Goal: Task Accomplishment & Management: Complete application form

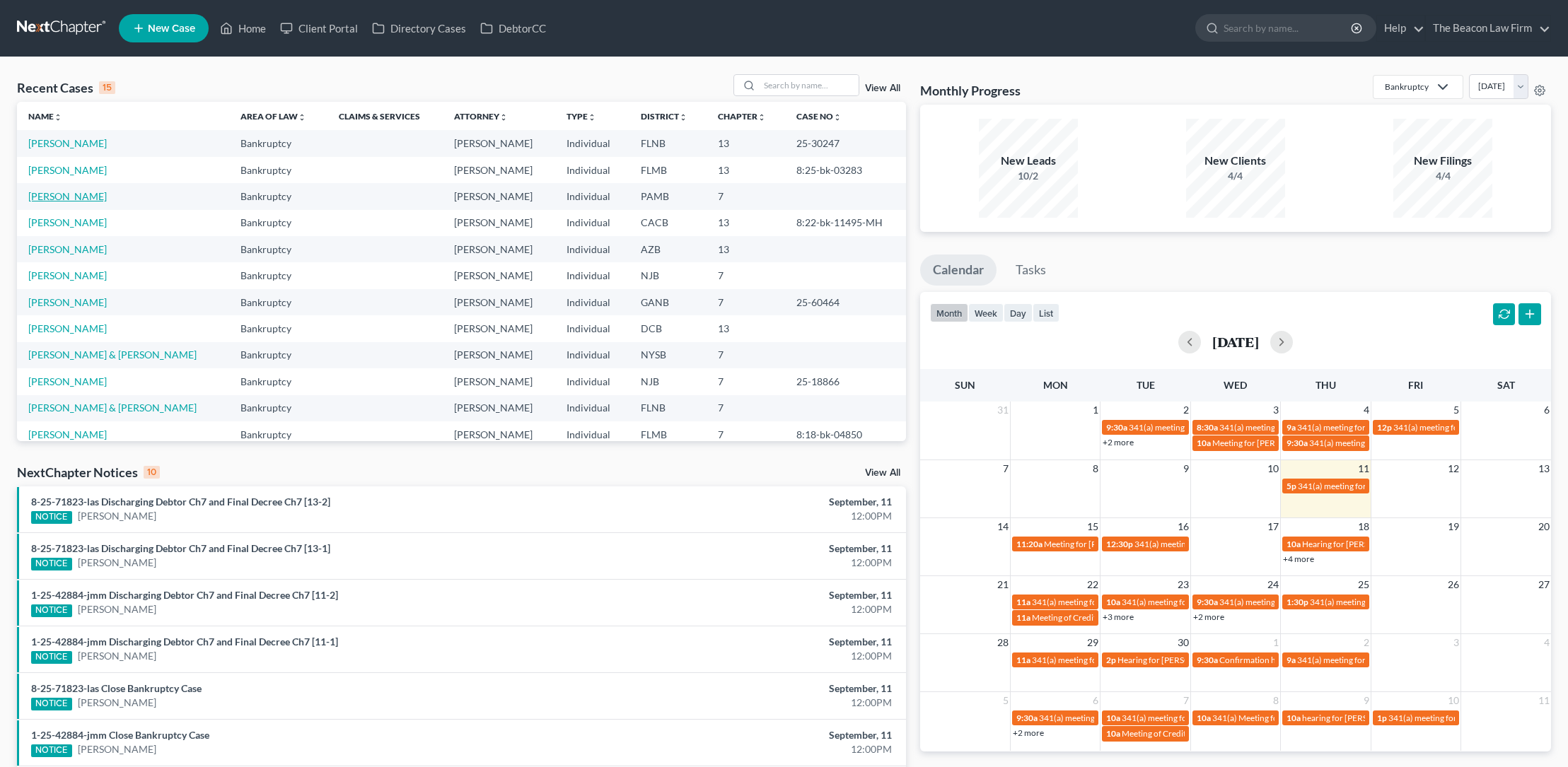
click at [69, 195] on link "[PERSON_NAME]" at bounding box center [67, 196] width 78 height 12
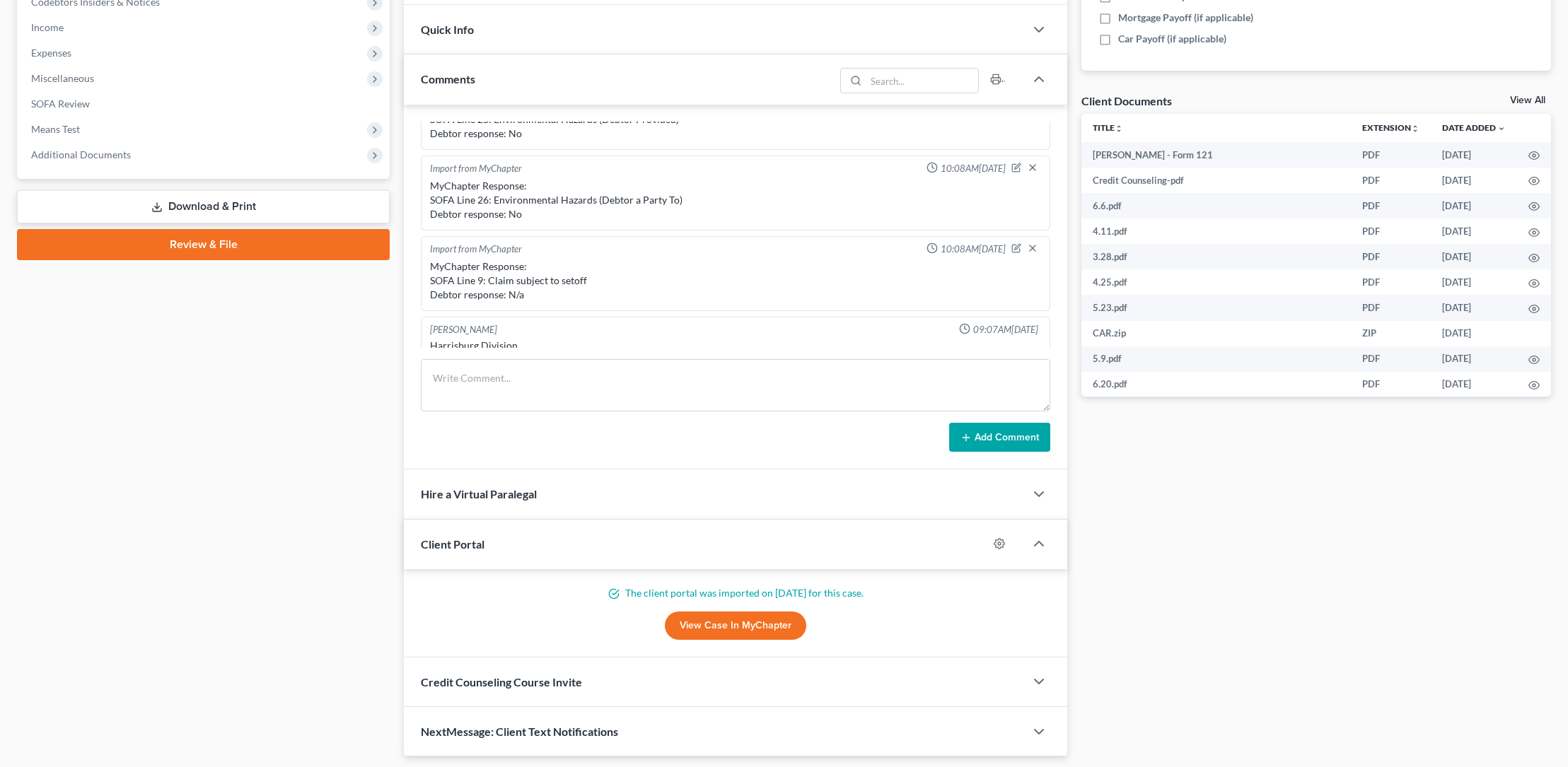
scroll to position [480, 0]
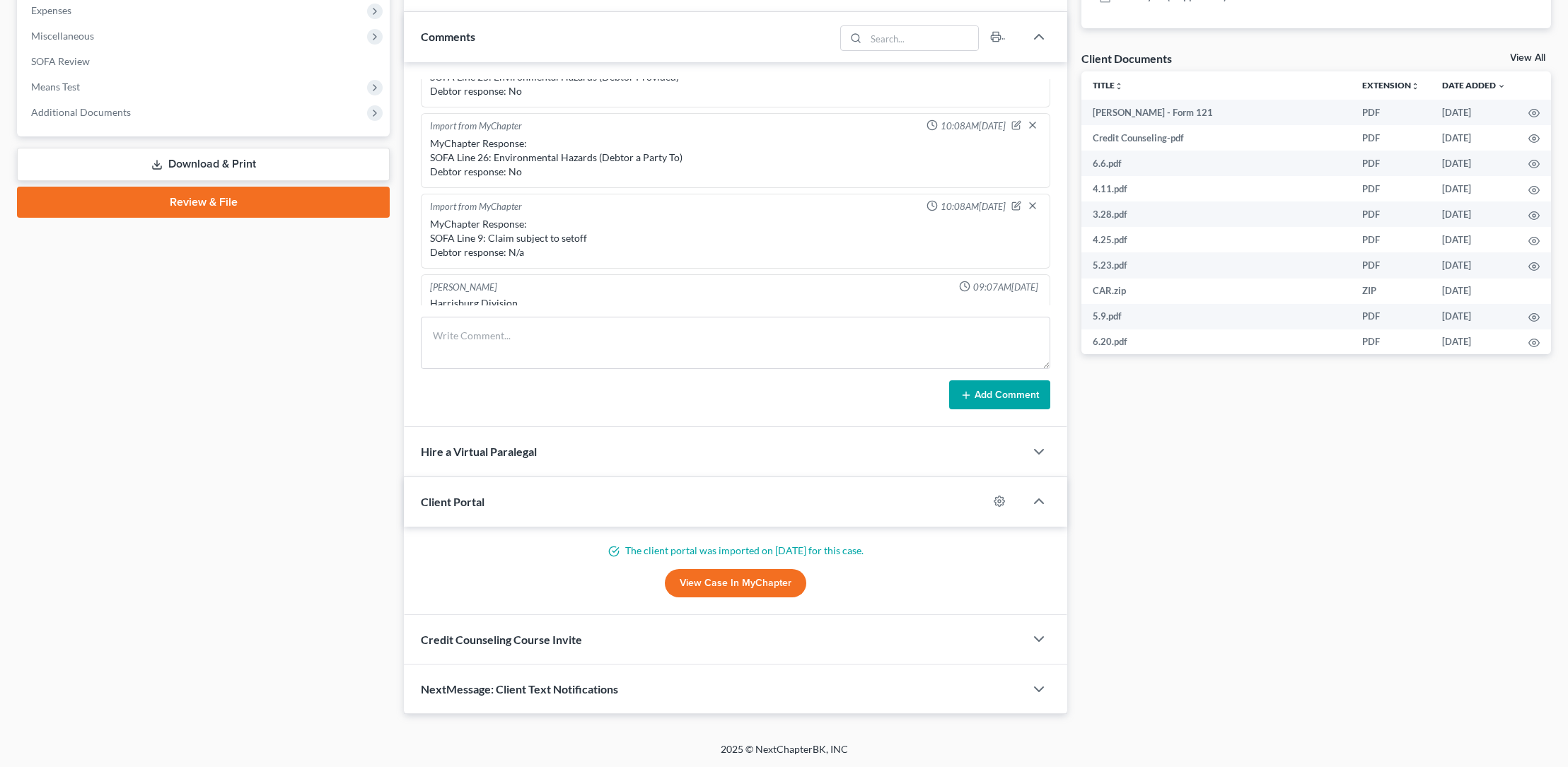
click at [199, 200] on link "Review & File" at bounding box center [203, 202] width 373 height 31
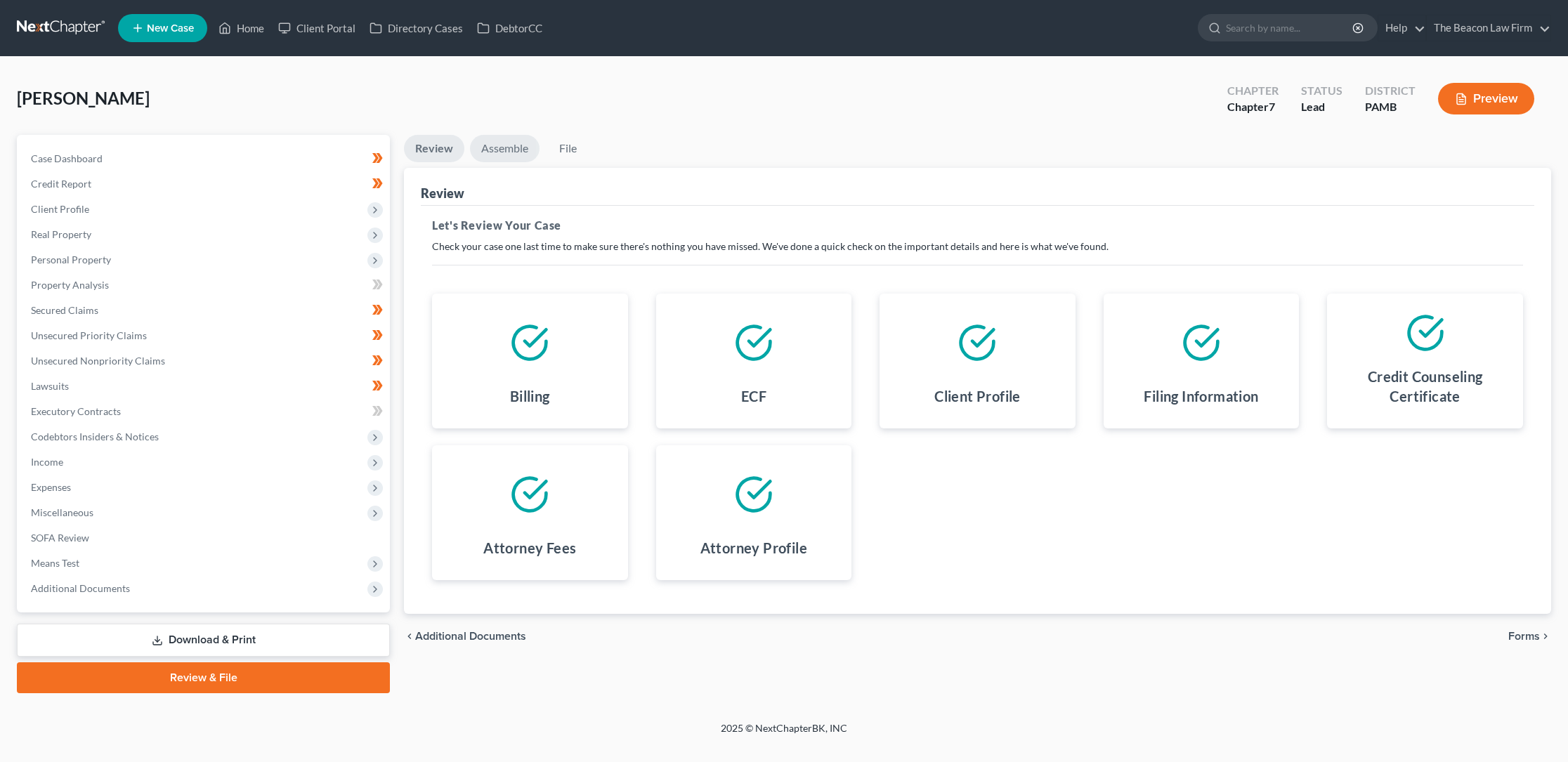
click at [508, 148] on link "Assemble" at bounding box center [505, 148] width 70 height 28
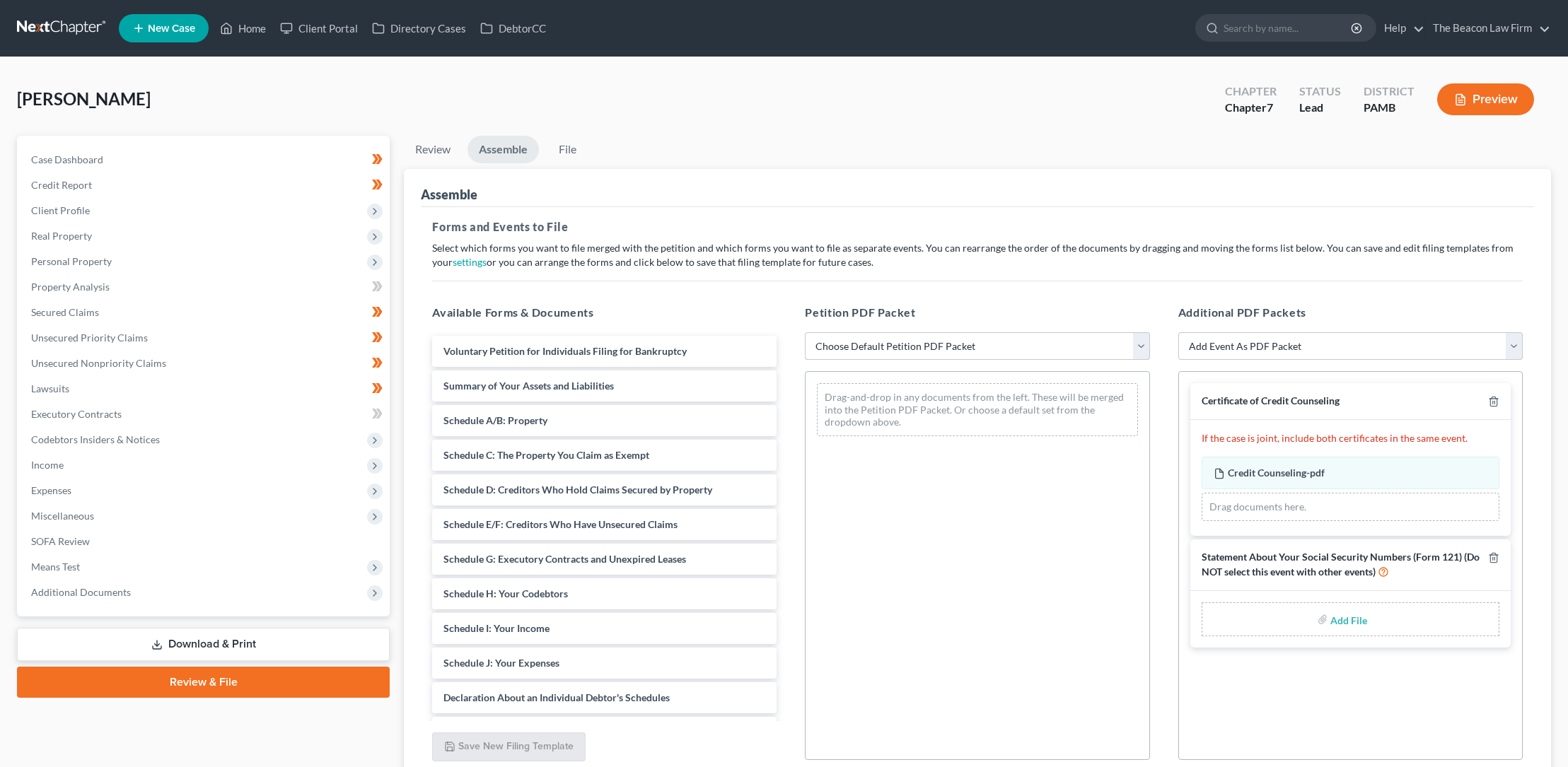
click at [854, 343] on select "Choose Default Petition PDF Packet Emergency Filing (Voluntary Petition and Cre…" at bounding box center [977, 346] width 344 height 29
select select "1"
click at [804, 332] on select "Choose Default Petition PDF Packet Emergency Filing (Voluntary Petition and Cre…" at bounding box center [977, 346] width 344 height 29
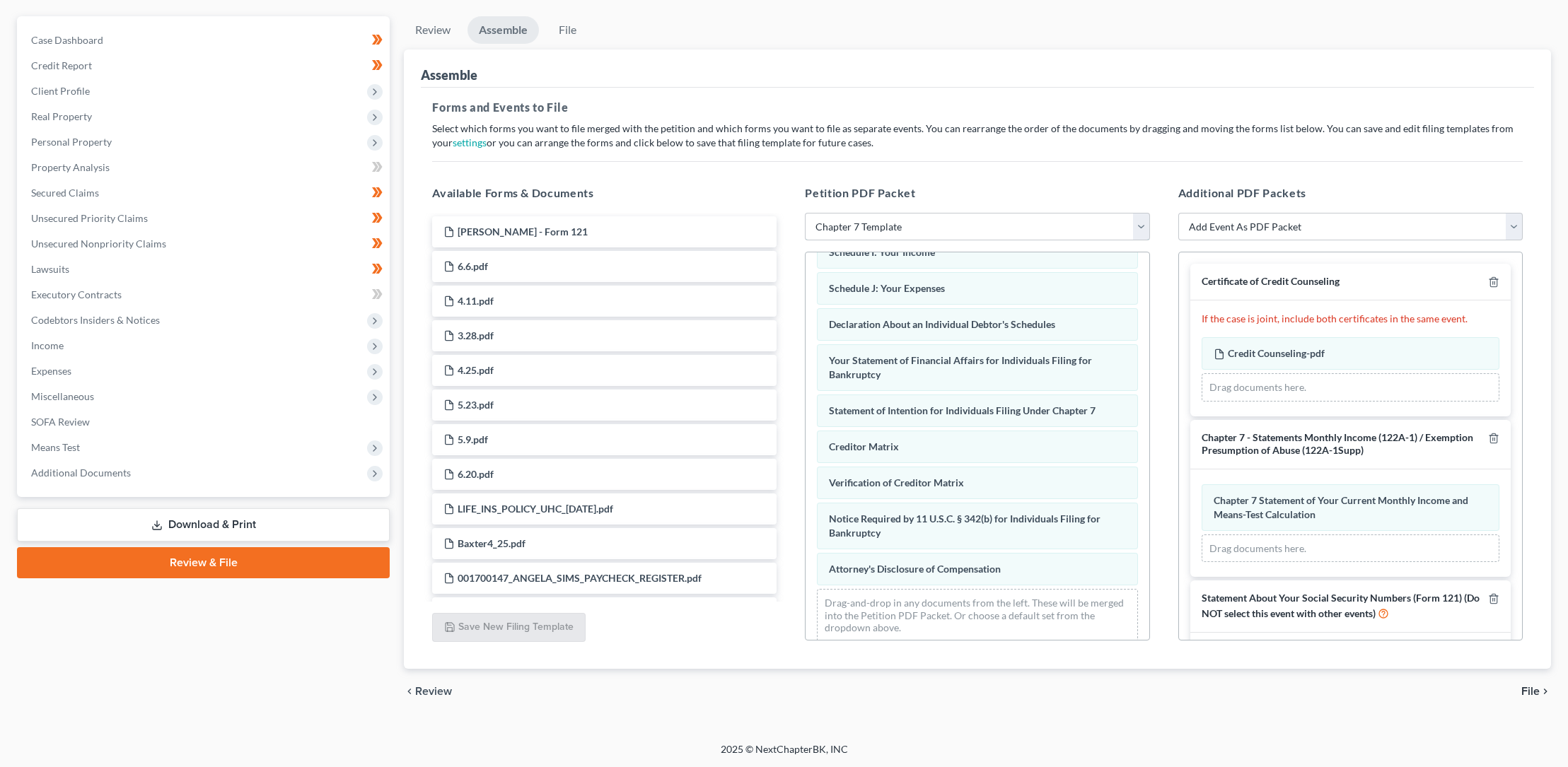
scroll to position [329, 0]
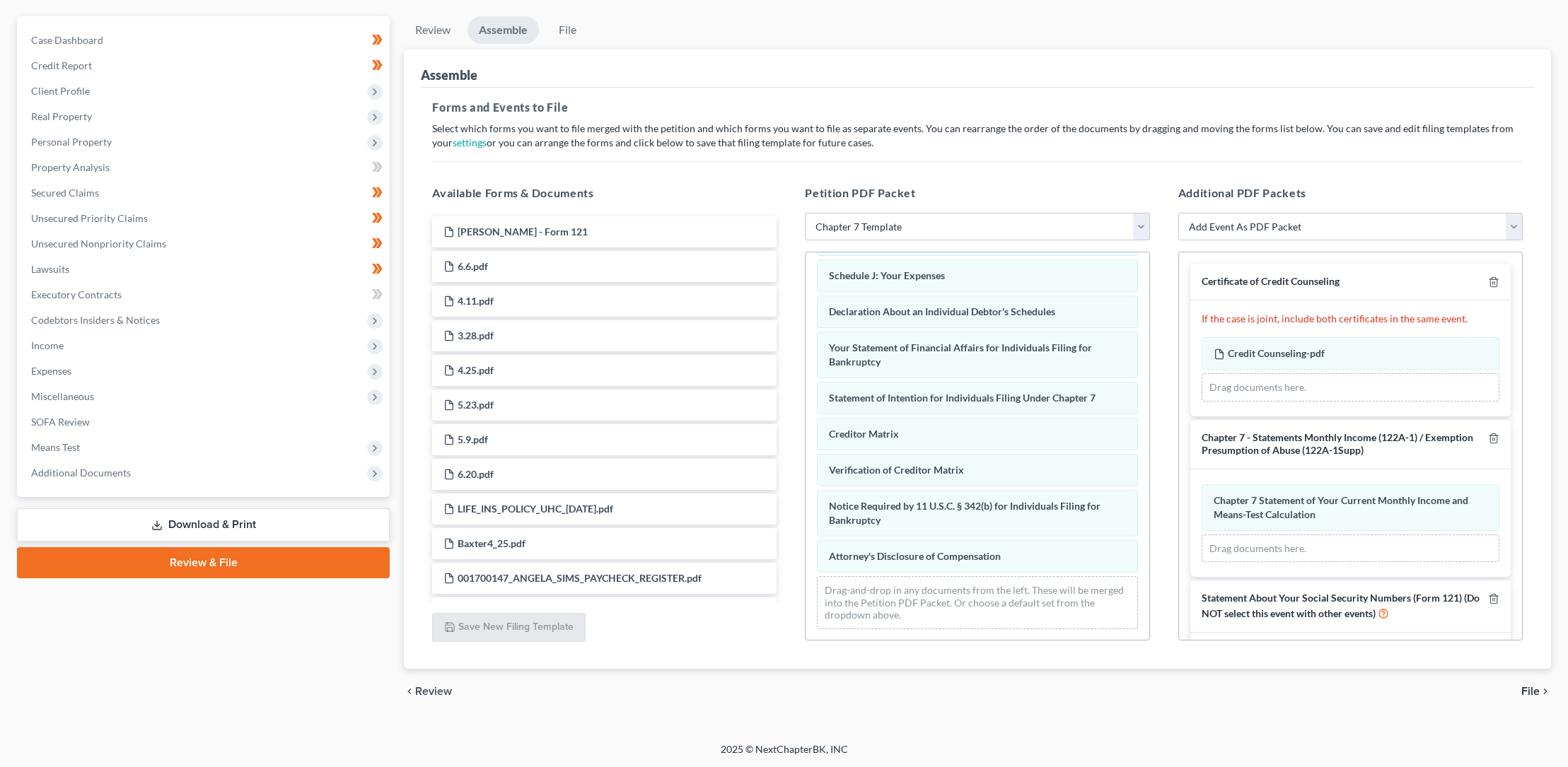
click at [1532, 691] on span "File" at bounding box center [1530, 691] width 18 height 11
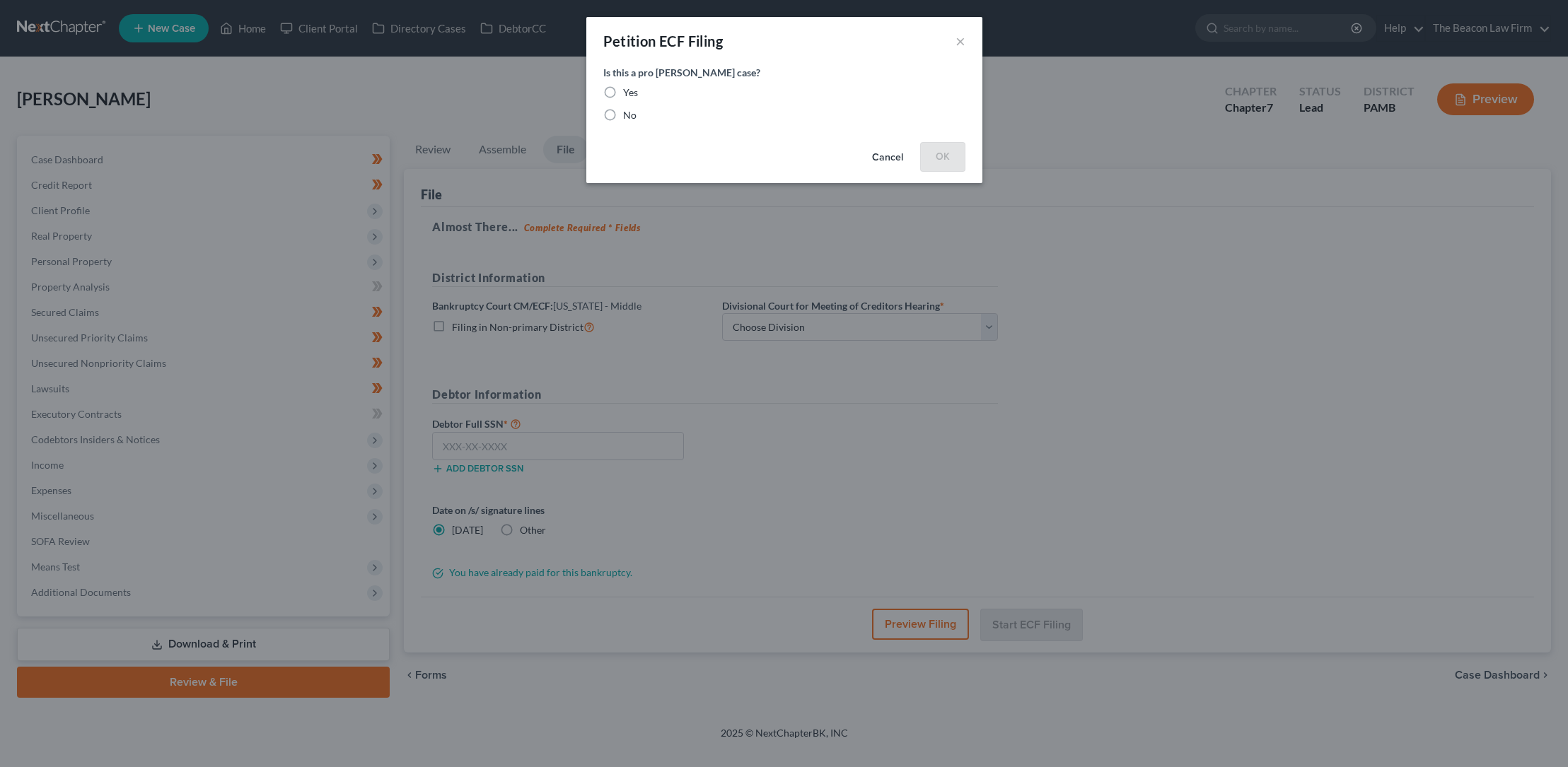
scroll to position [0, 0]
click at [628, 115] on label "No" at bounding box center [635, 115] width 13 height 14
click at [634, 115] on input "No" at bounding box center [638, 113] width 10 height 10
radio input "true"
click at [947, 154] on button "OK" at bounding box center [948, 156] width 45 height 29
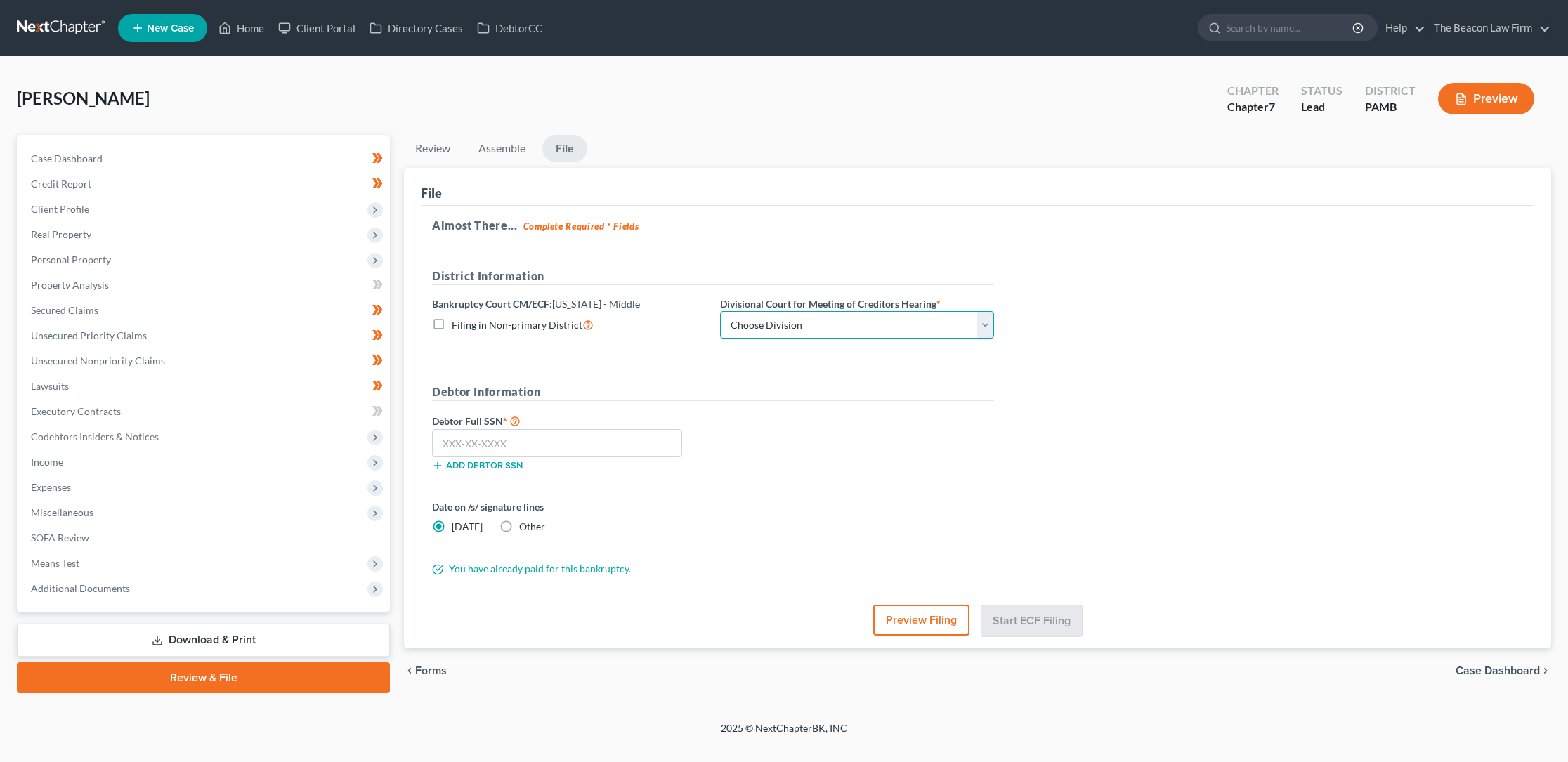
click at [986, 324] on select "Choose Division [GEOGRAPHIC_DATA] [PERSON_NAME] Williamsport [GEOGRAPHIC_DATA]/…" at bounding box center [857, 325] width 274 height 28
select select "0"
click at [720, 311] on select "Choose Division [GEOGRAPHIC_DATA] [PERSON_NAME] Williamsport [GEOGRAPHIC_DATA]/…" at bounding box center [857, 325] width 274 height 28
click at [447, 441] on input "text" at bounding box center [557, 443] width 250 height 28
type input "191-58-1228"
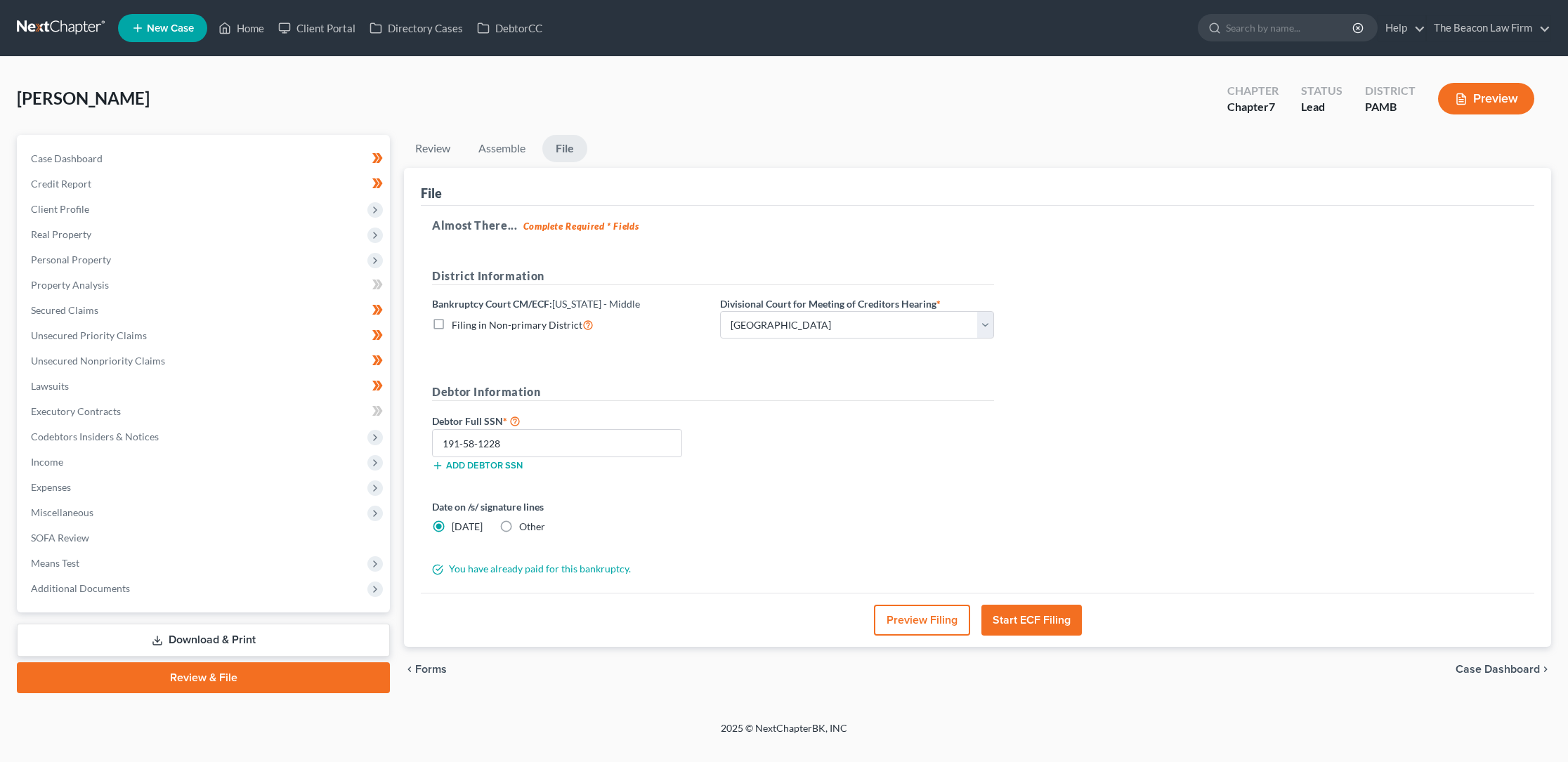
click at [1028, 614] on button "Start ECF Filing" at bounding box center [1032, 620] width 100 height 31
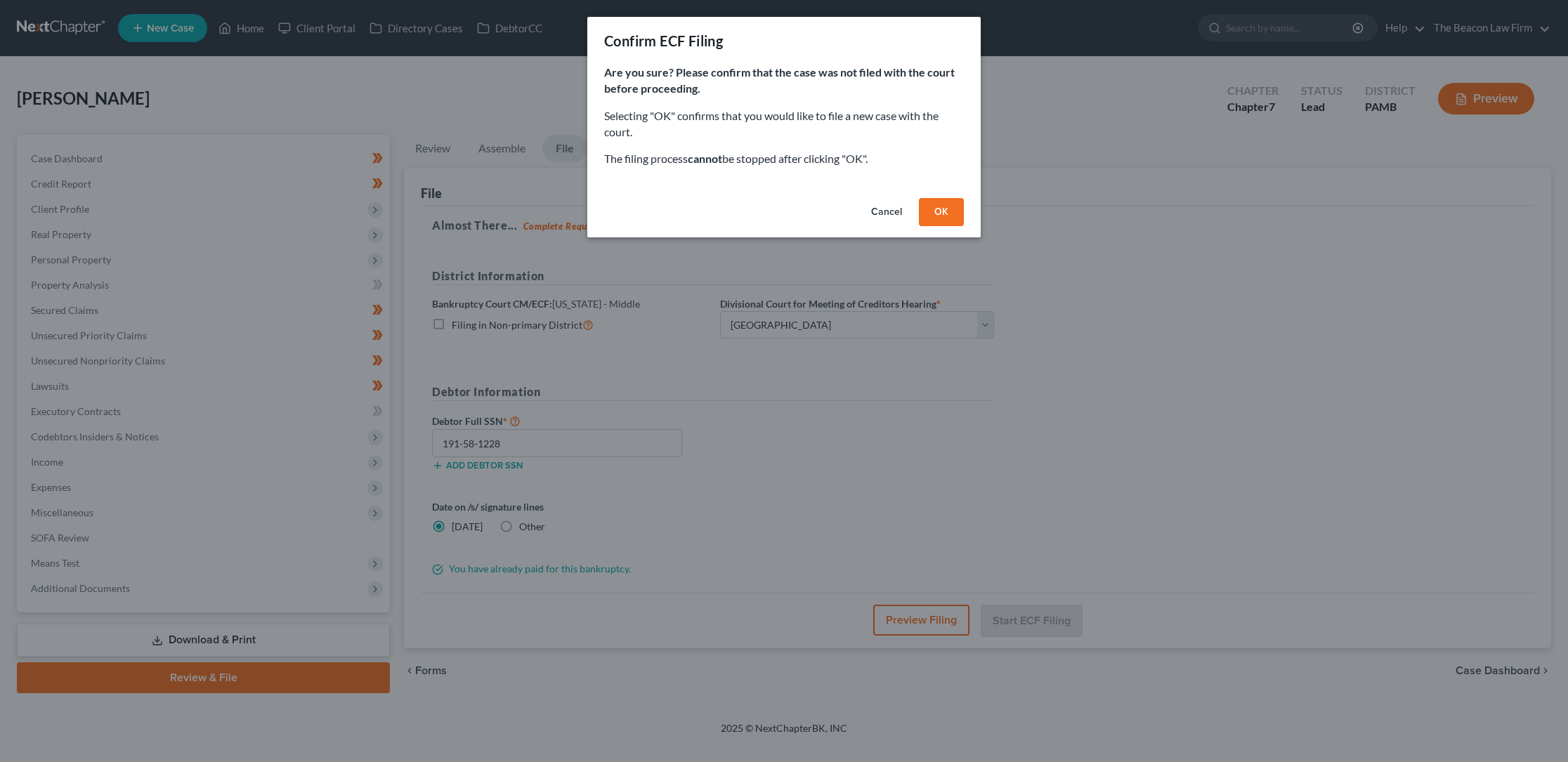
click at [940, 208] on button "OK" at bounding box center [942, 212] width 45 height 28
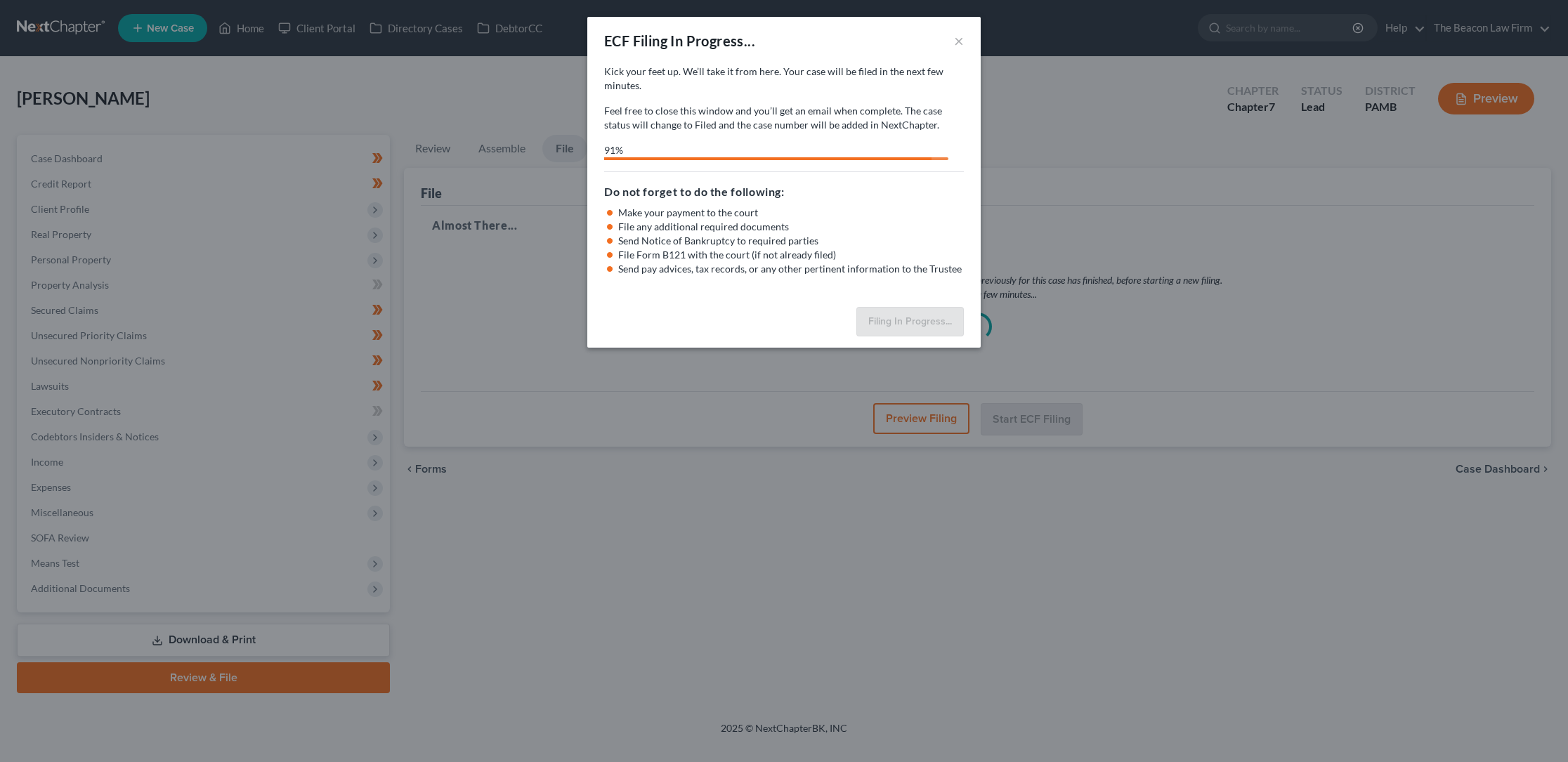
select select "0"
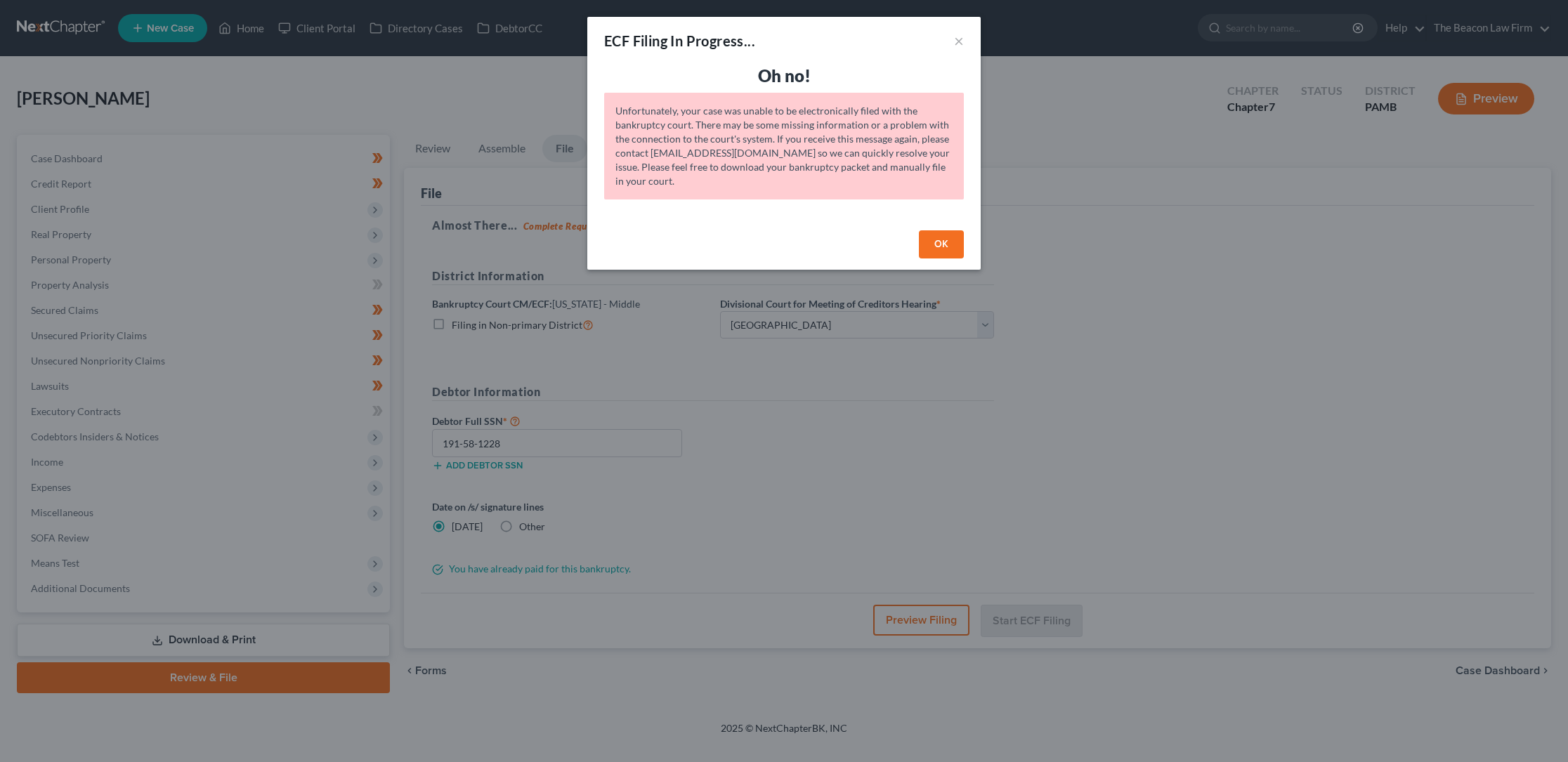
click at [939, 241] on button "OK" at bounding box center [942, 244] width 45 height 28
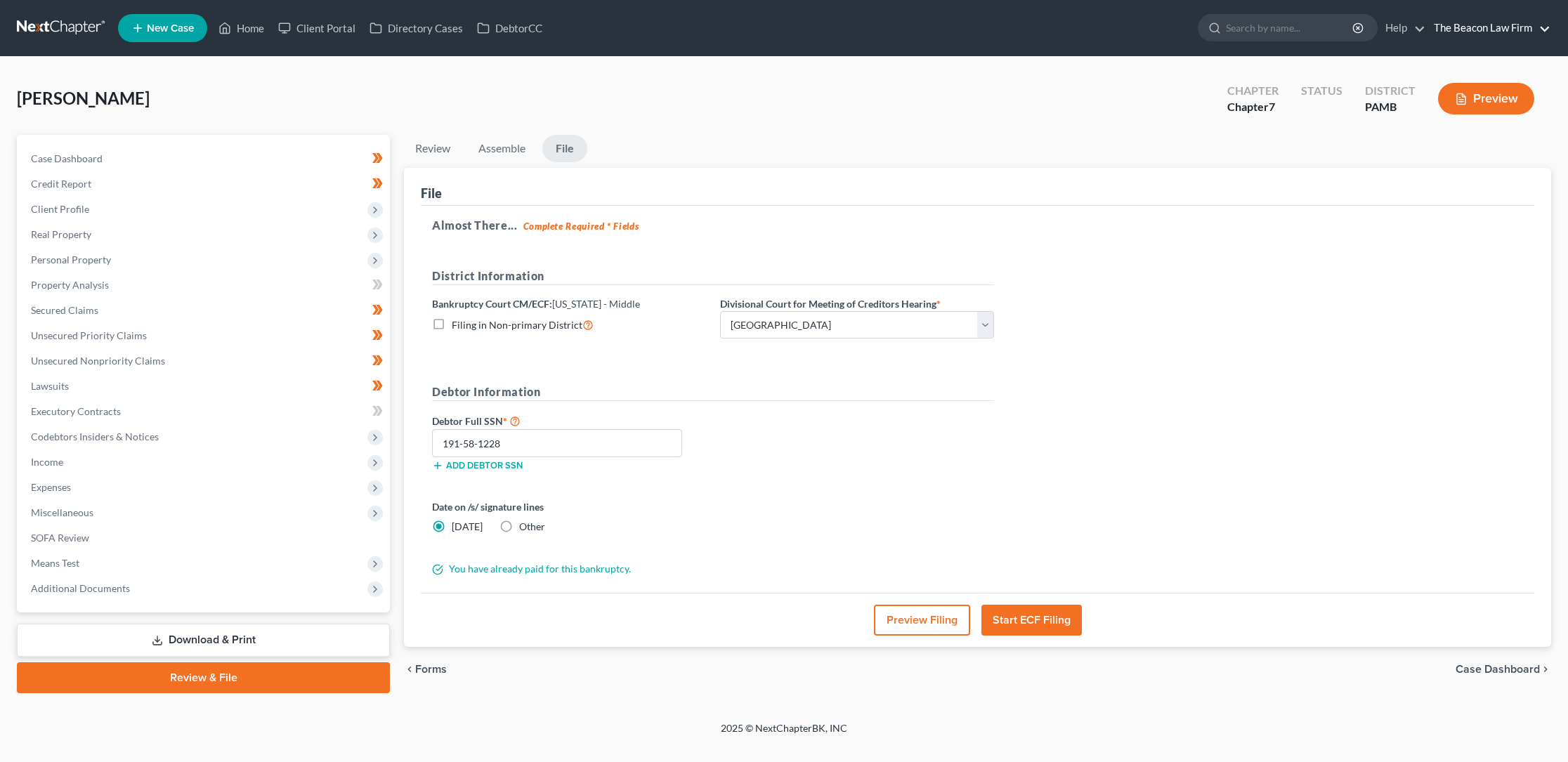
click at [1508, 28] on link "The Beacon Law Firm" at bounding box center [1489, 28] width 124 height 25
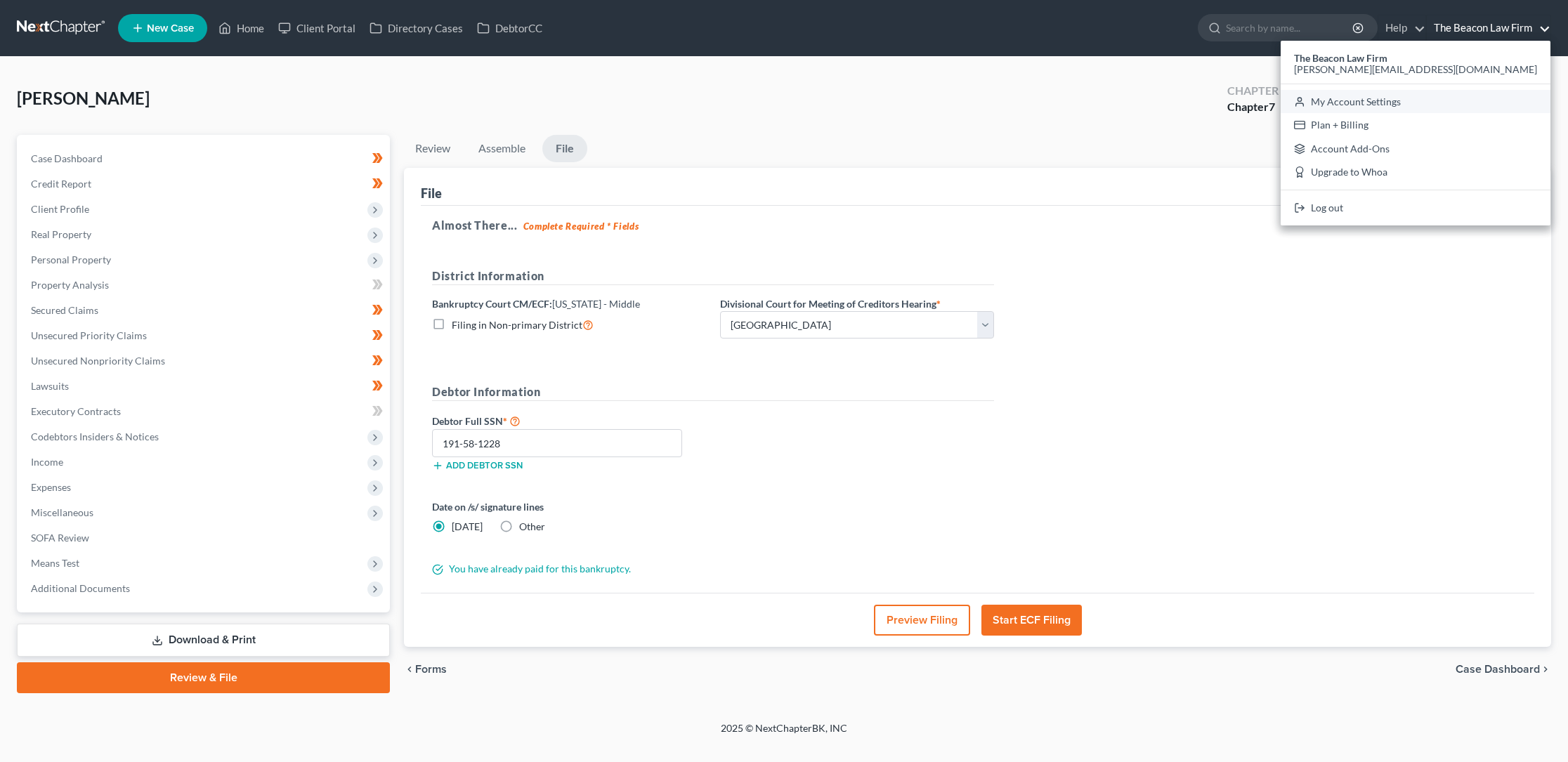
click at [1470, 97] on link "My Account Settings" at bounding box center [1415, 102] width 270 height 24
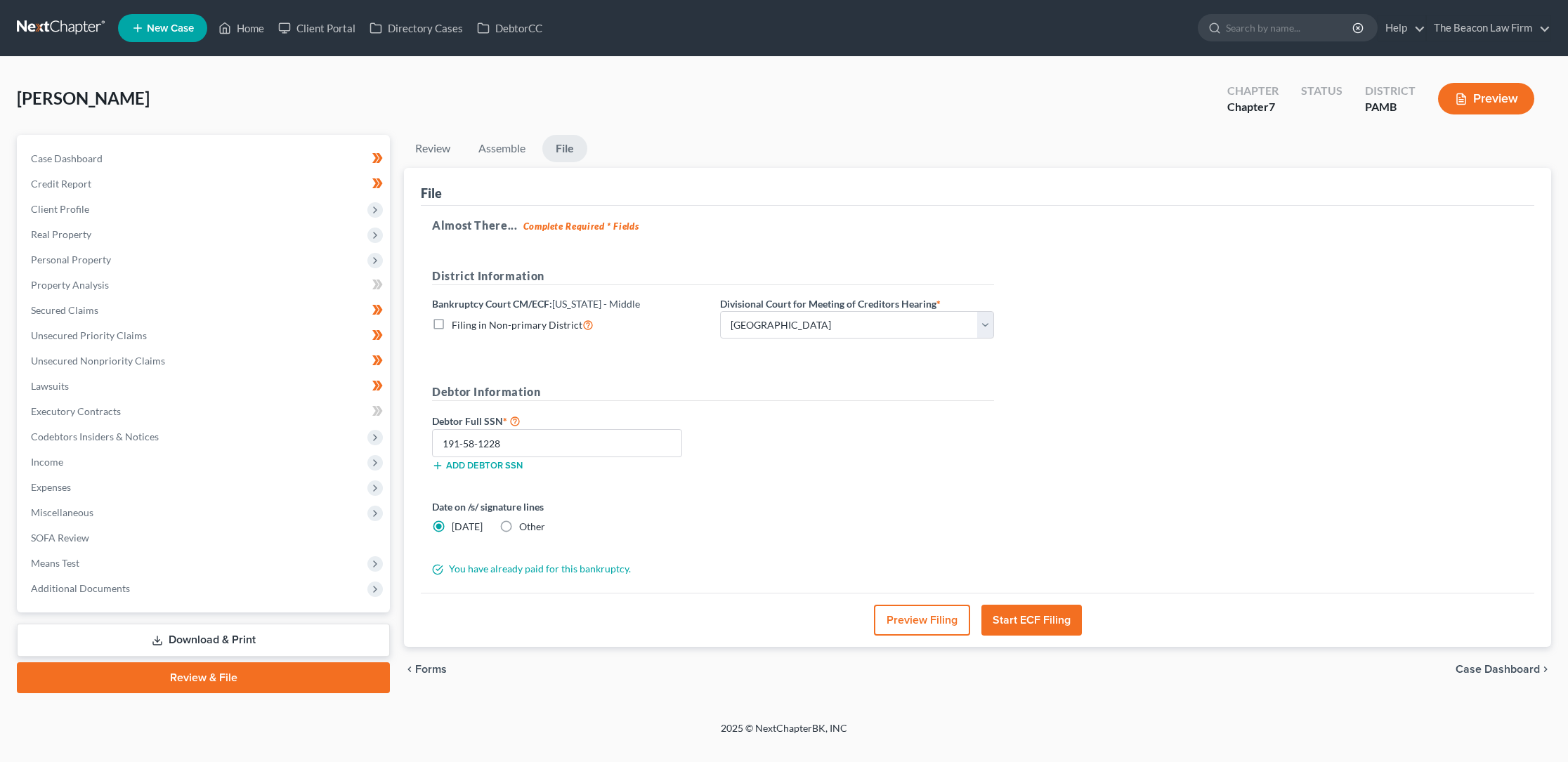
select select "24"
select select "9"
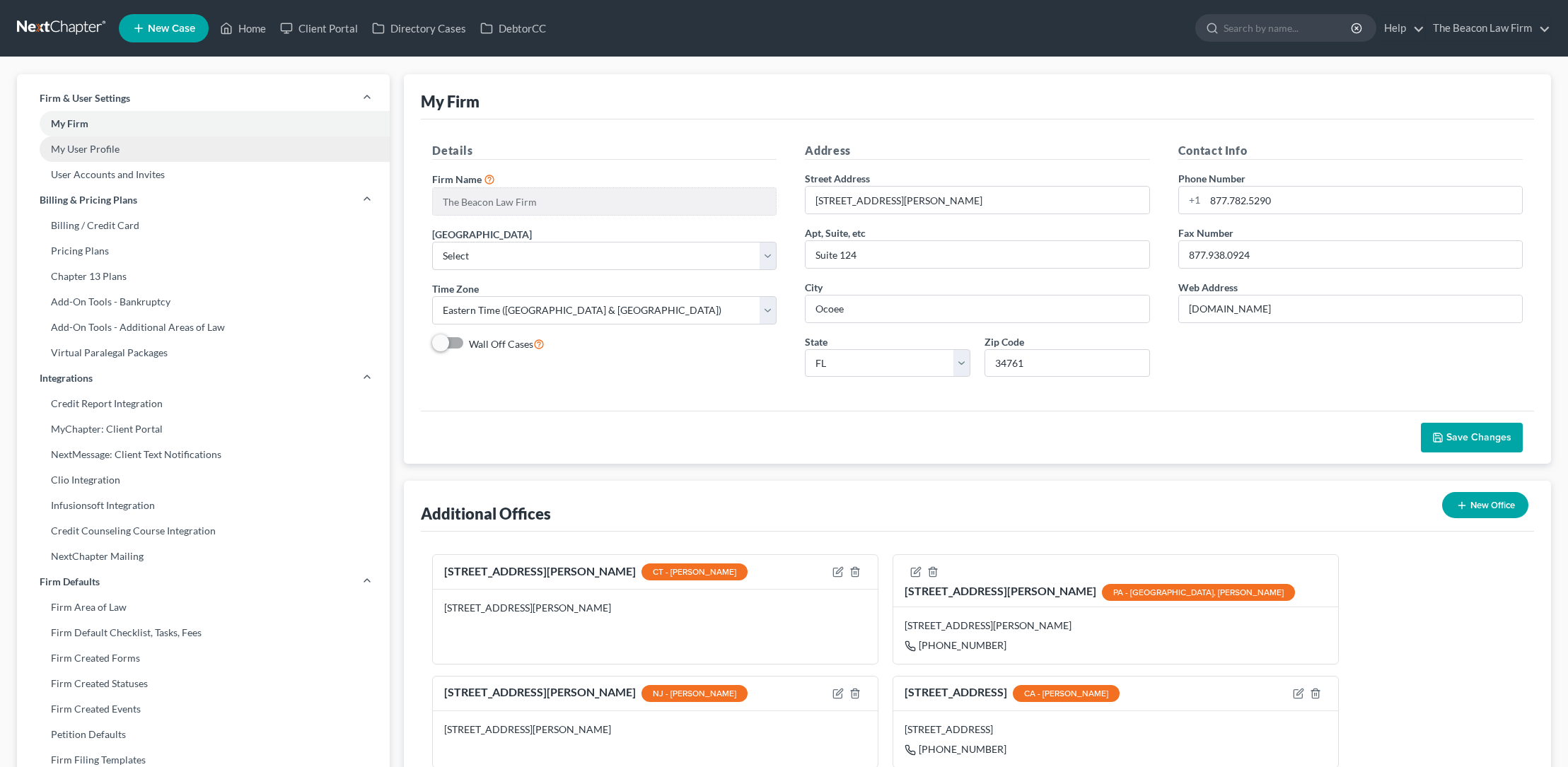
click at [102, 147] on link "My User Profile" at bounding box center [203, 149] width 373 height 26
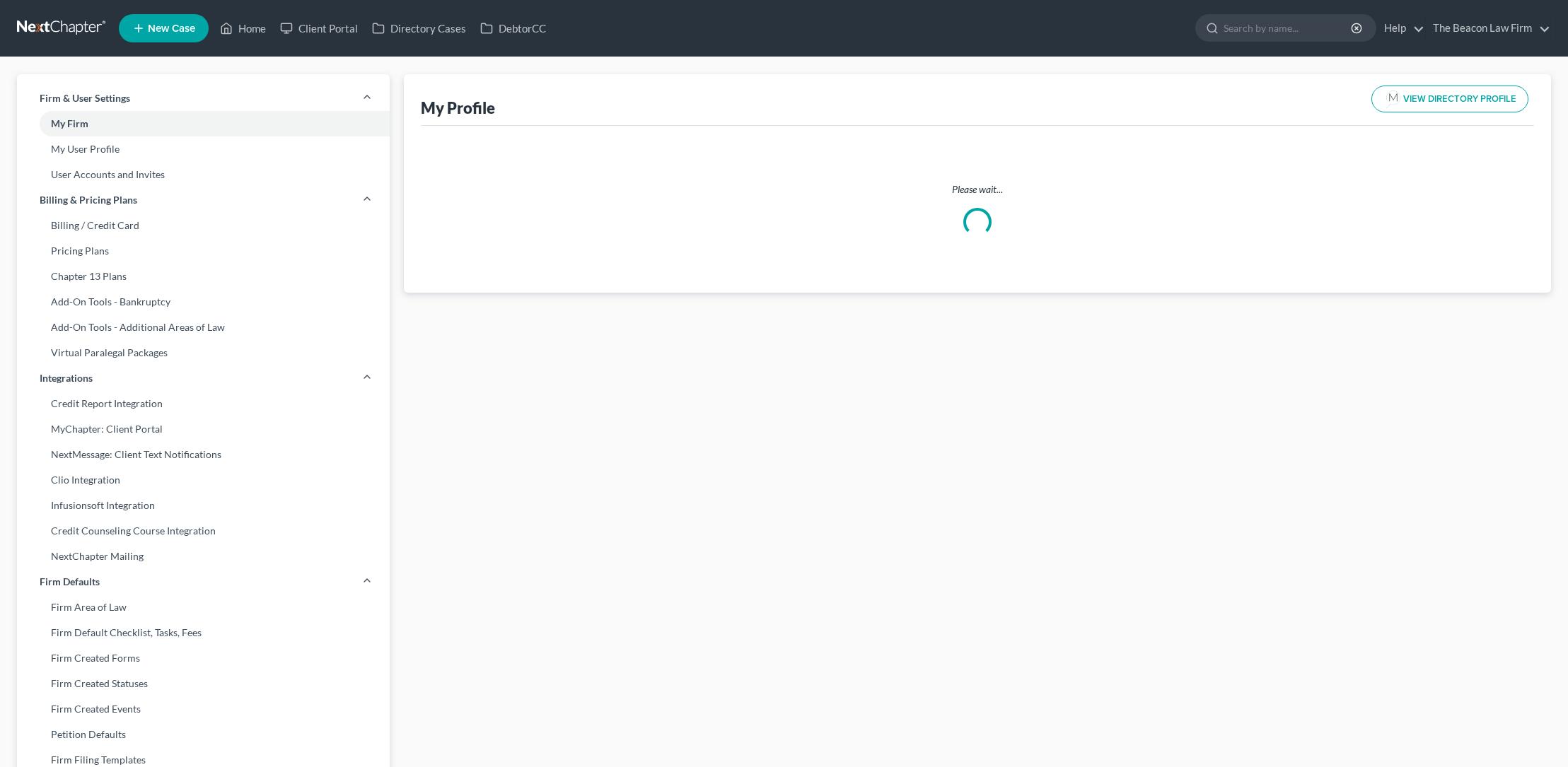
select select "3"
select select "4"
select select "attorney"
select select "1"
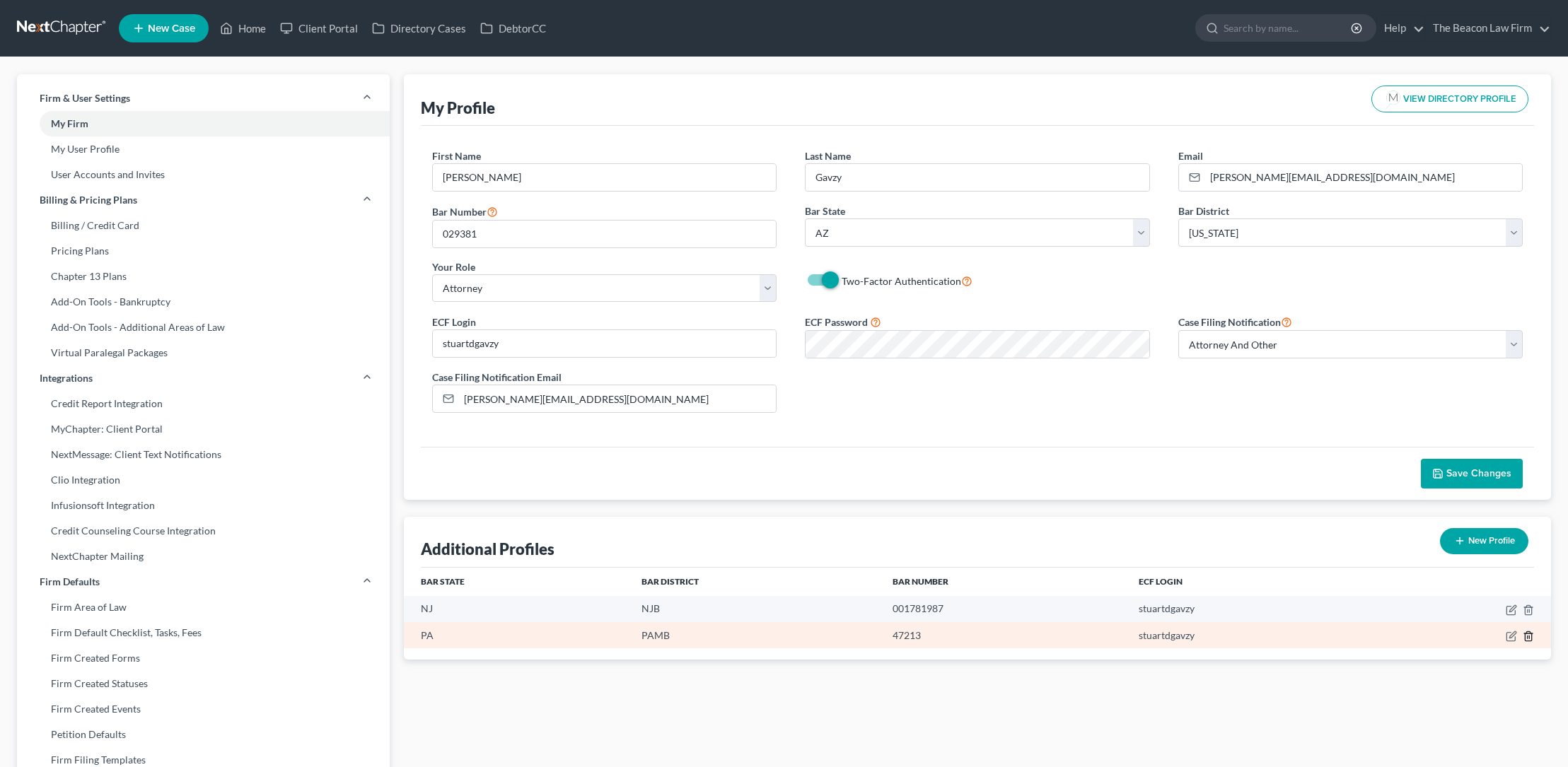
click at [1530, 633] on icon "button" at bounding box center [1528, 636] width 7 height 10
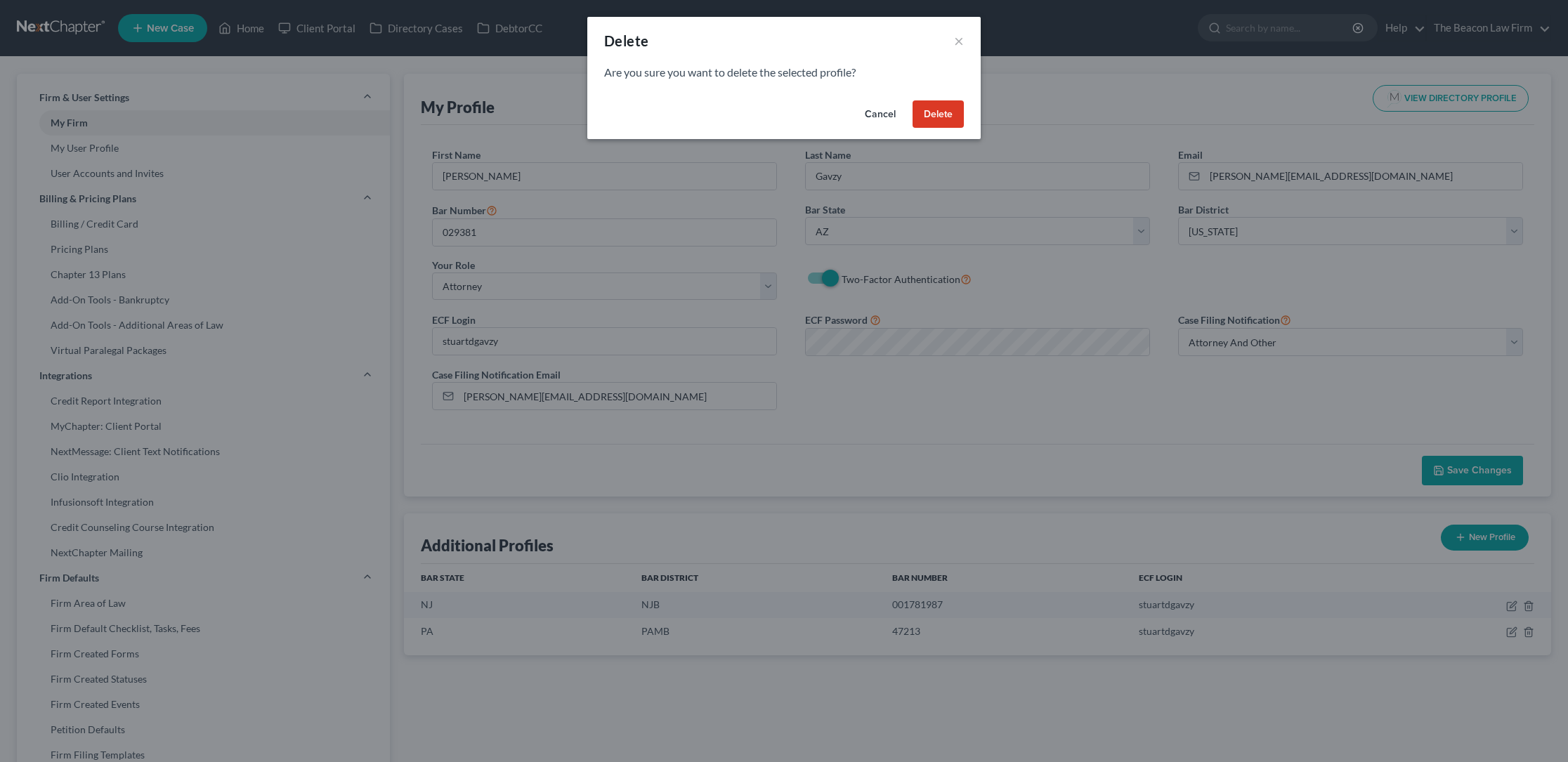
click at [938, 108] on button "Delete" at bounding box center [938, 114] width 52 height 28
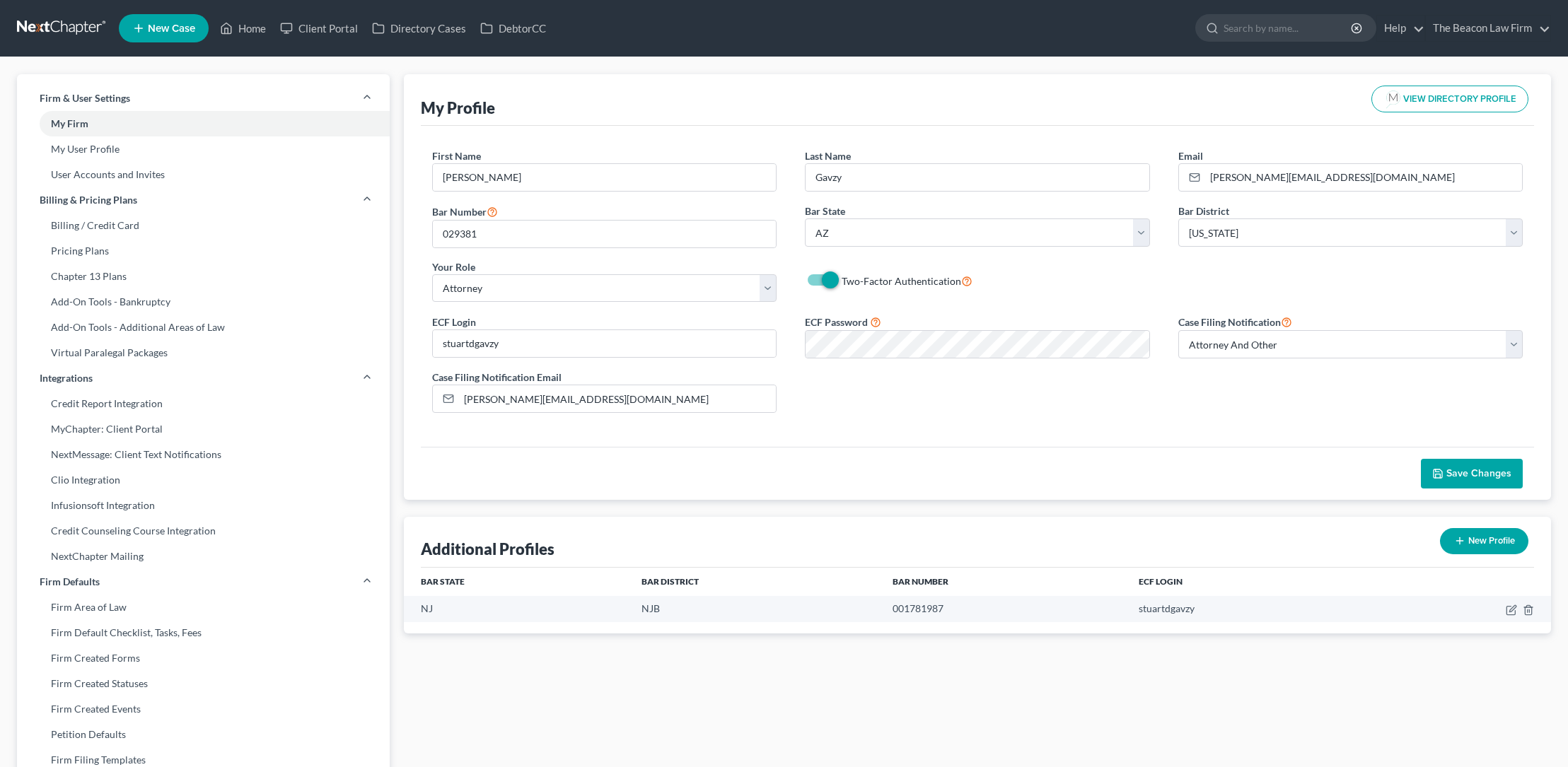
click at [1460, 537] on icon "button" at bounding box center [1459, 540] width 11 height 11
select select "15"
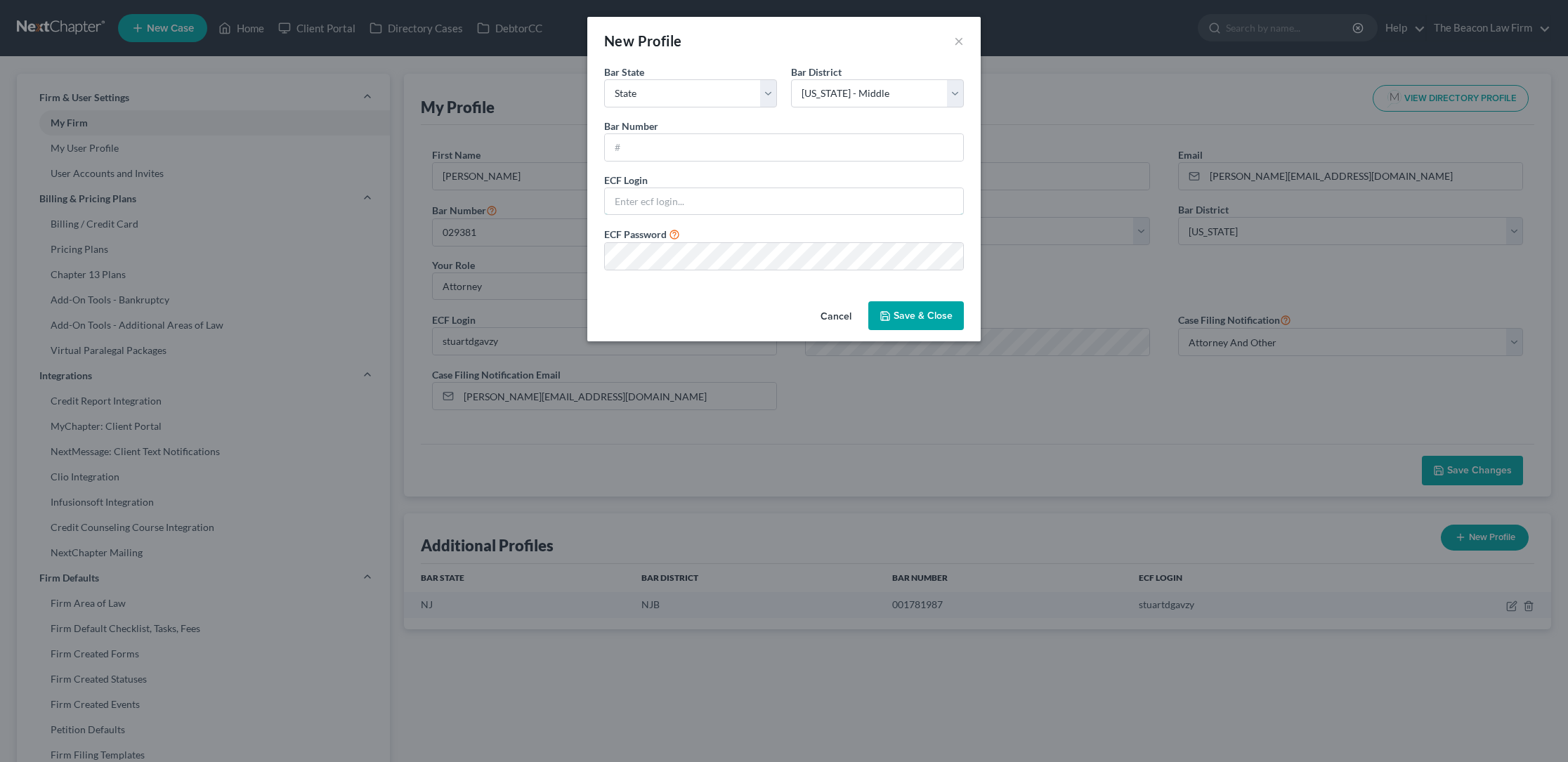
type input "[PERSON_NAME][EMAIL_ADDRESS][DOMAIN_NAME]"
click at [955, 92] on select "Select [US_STATE] - [GEOGRAPHIC_DATA] [US_STATE] - [GEOGRAPHIC_DATA][US_STATE] …" at bounding box center [878, 93] width 173 height 28
select select "68"
click at [791, 79] on select "Select [US_STATE] - [GEOGRAPHIC_DATA] [US_STATE] - [GEOGRAPHIC_DATA][US_STATE] …" at bounding box center [878, 93] width 173 height 28
click at [766, 94] on select "State [US_STATE] AK AR AZ CA CO CT DE DC [GEOGRAPHIC_DATA] [GEOGRAPHIC_DATA] GU…" at bounding box center [691, 93] width 173 height 28
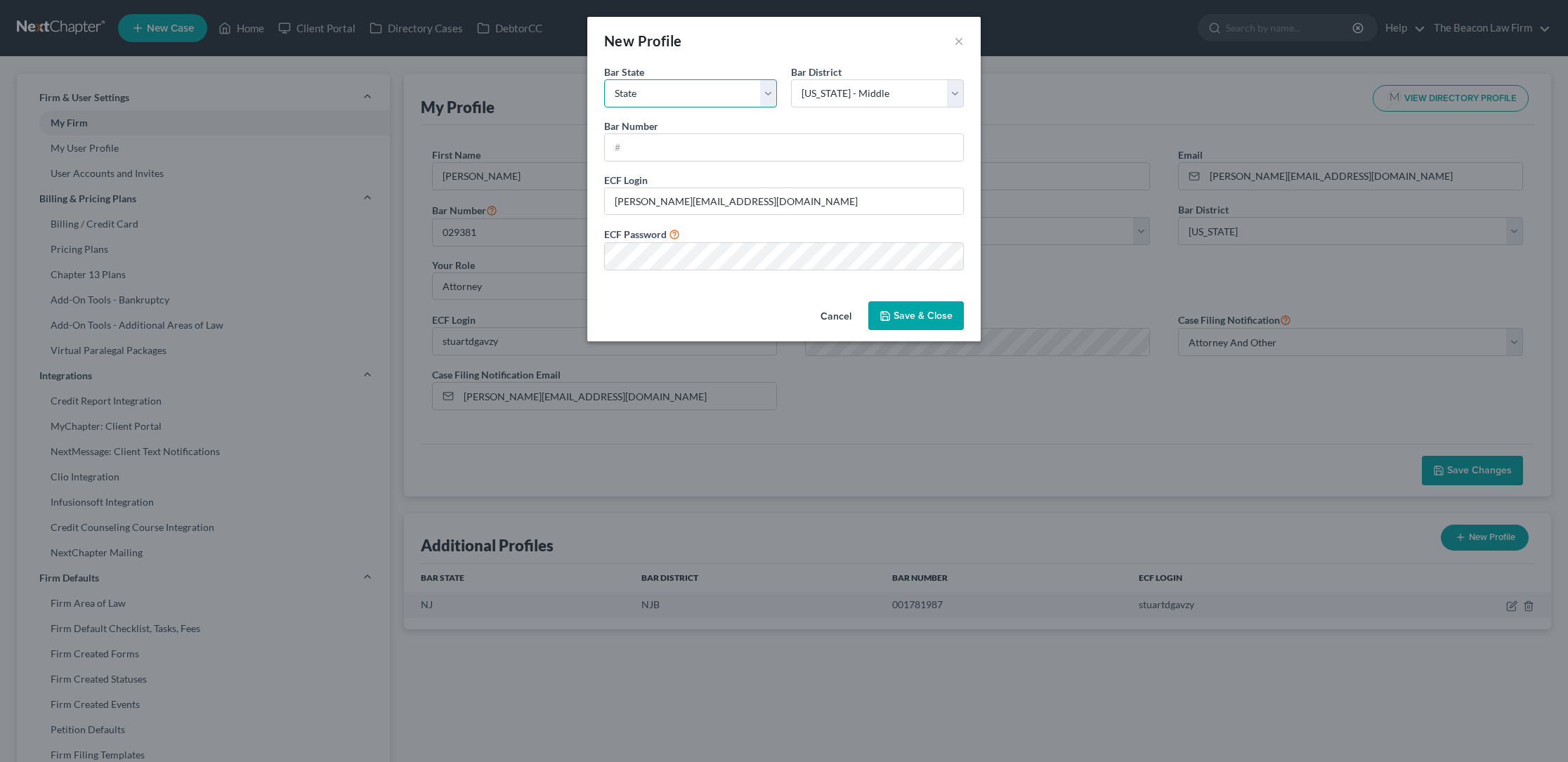
select select "39"
click at [604, 79] on select "State [US_STATE] AK AR AZ CA CO CT DE DC [GEOGRAPHIC_DATA] [GEOGRAPHIC_DATA] GU…" at bounding box center [691, 93] width 173 height 28
click at [638, 145] on input "text" at bounding box center [784, 148] width 359 height 27
type input "47213"
click at [732, 202] on input "[PERSON_NAME][EMAIL_ADDRESS][DOMAIN_NAME]" at bounding box center [784, 201] width 359 height 27
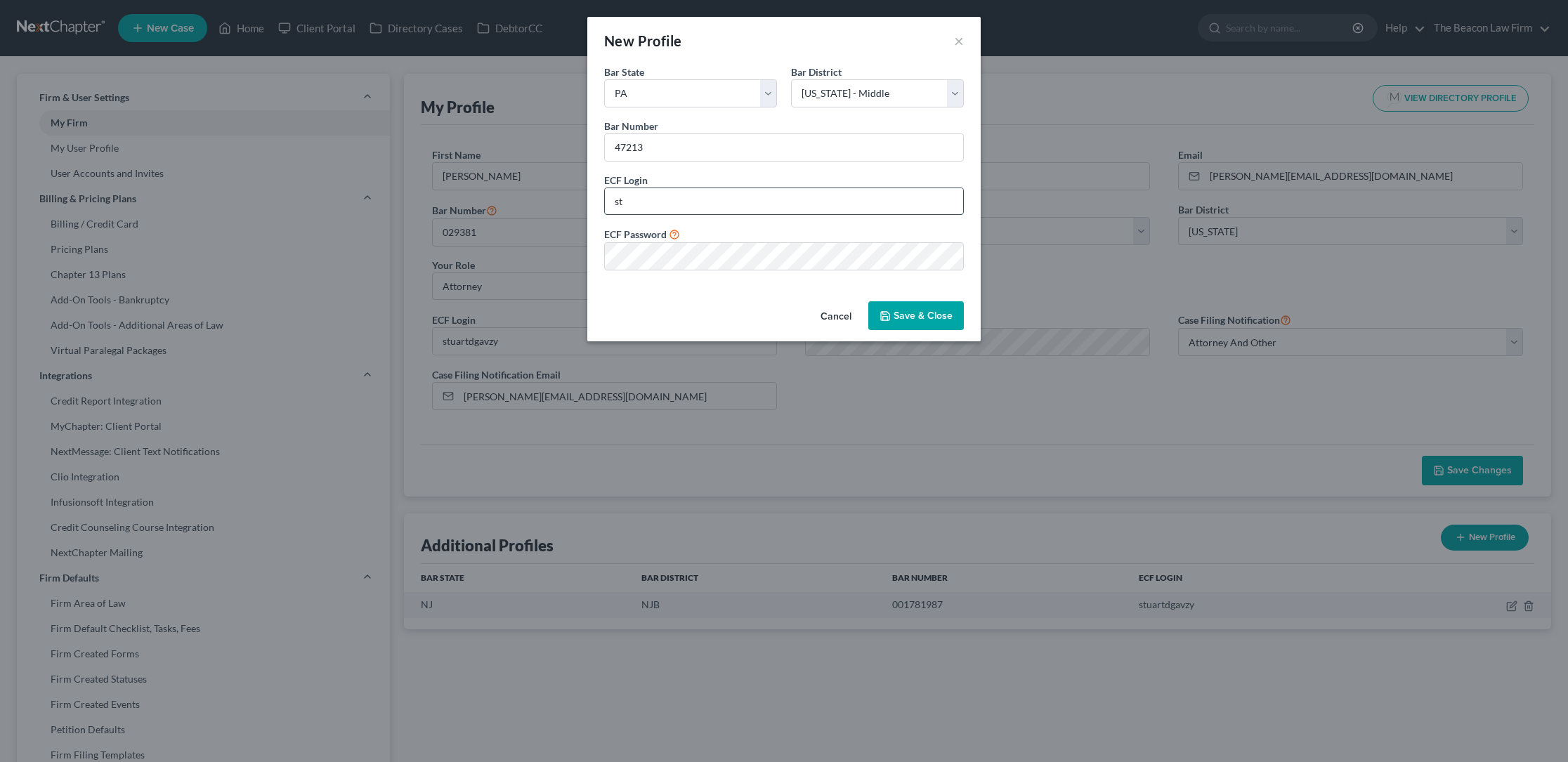
type input "s"
type input "stuartdgavzy"
click at [897, 316] on button "Save & Close" at bounding box center [916, 316] width 95 height 30
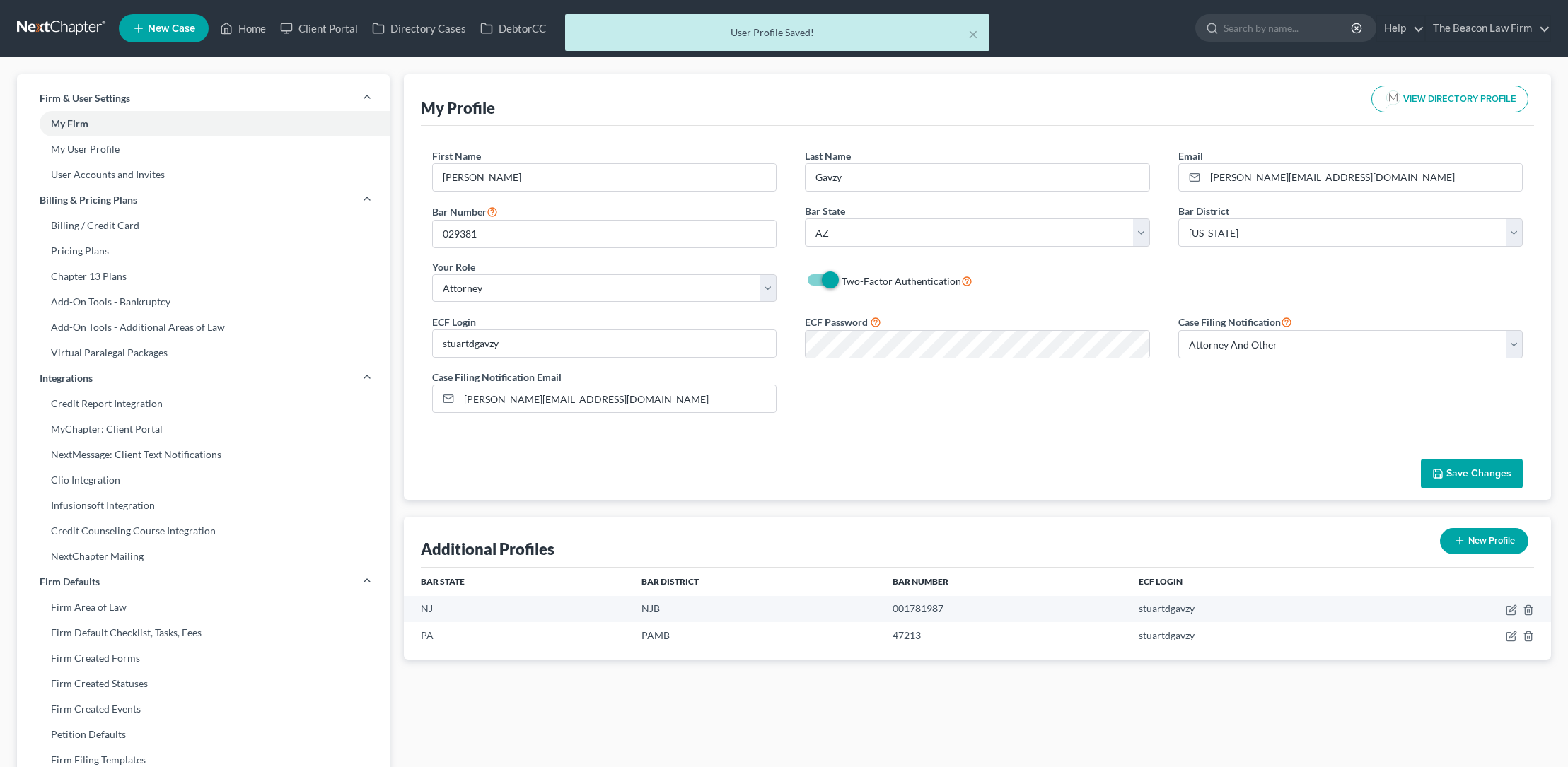
click at [1448, 471] on span "Save Changes" at bounding box center [1479, 474] width 65 height 12
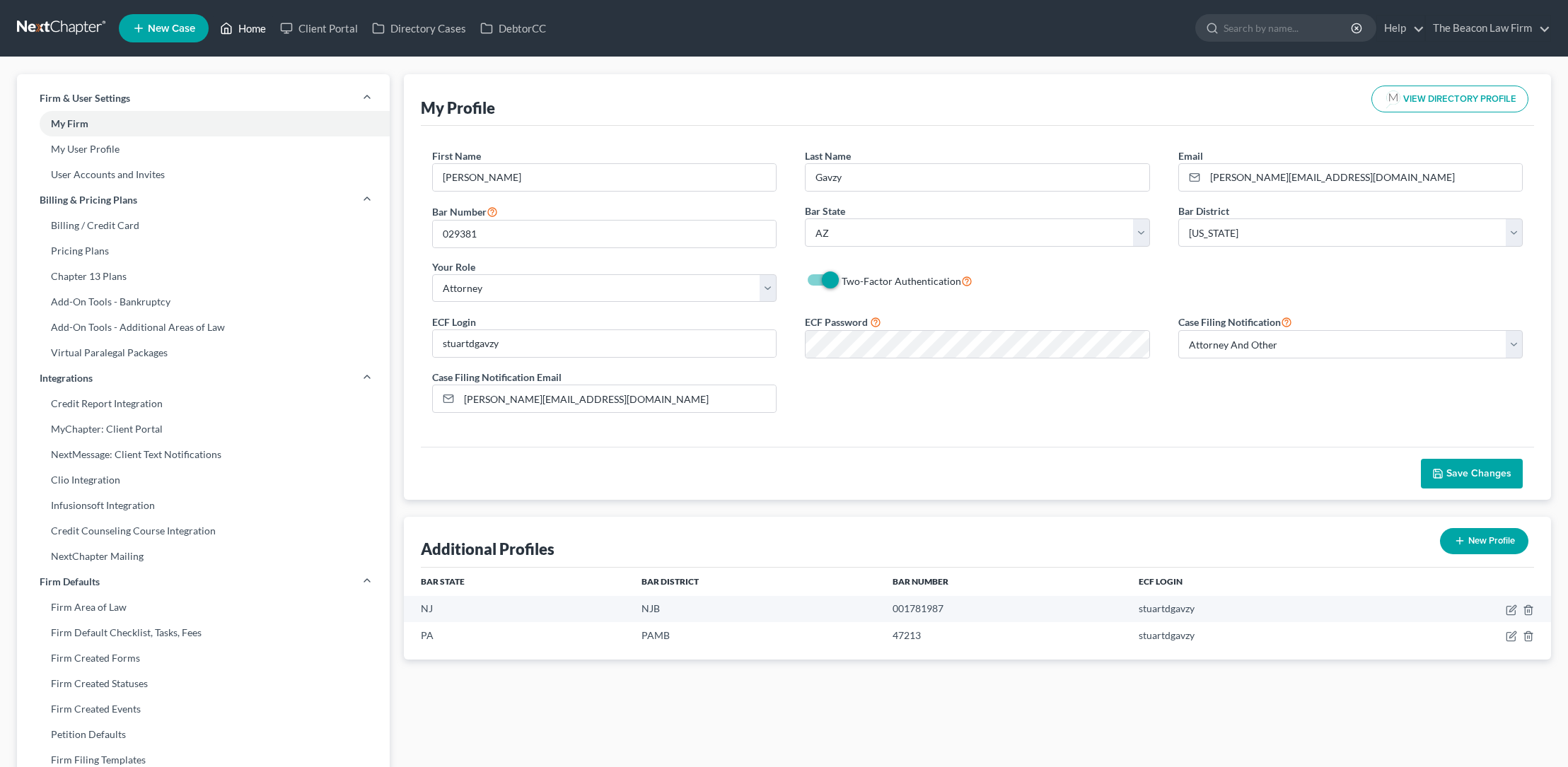
click at [250, 29] on link "Home" at bounding box center [243, 28] width 60 height 26
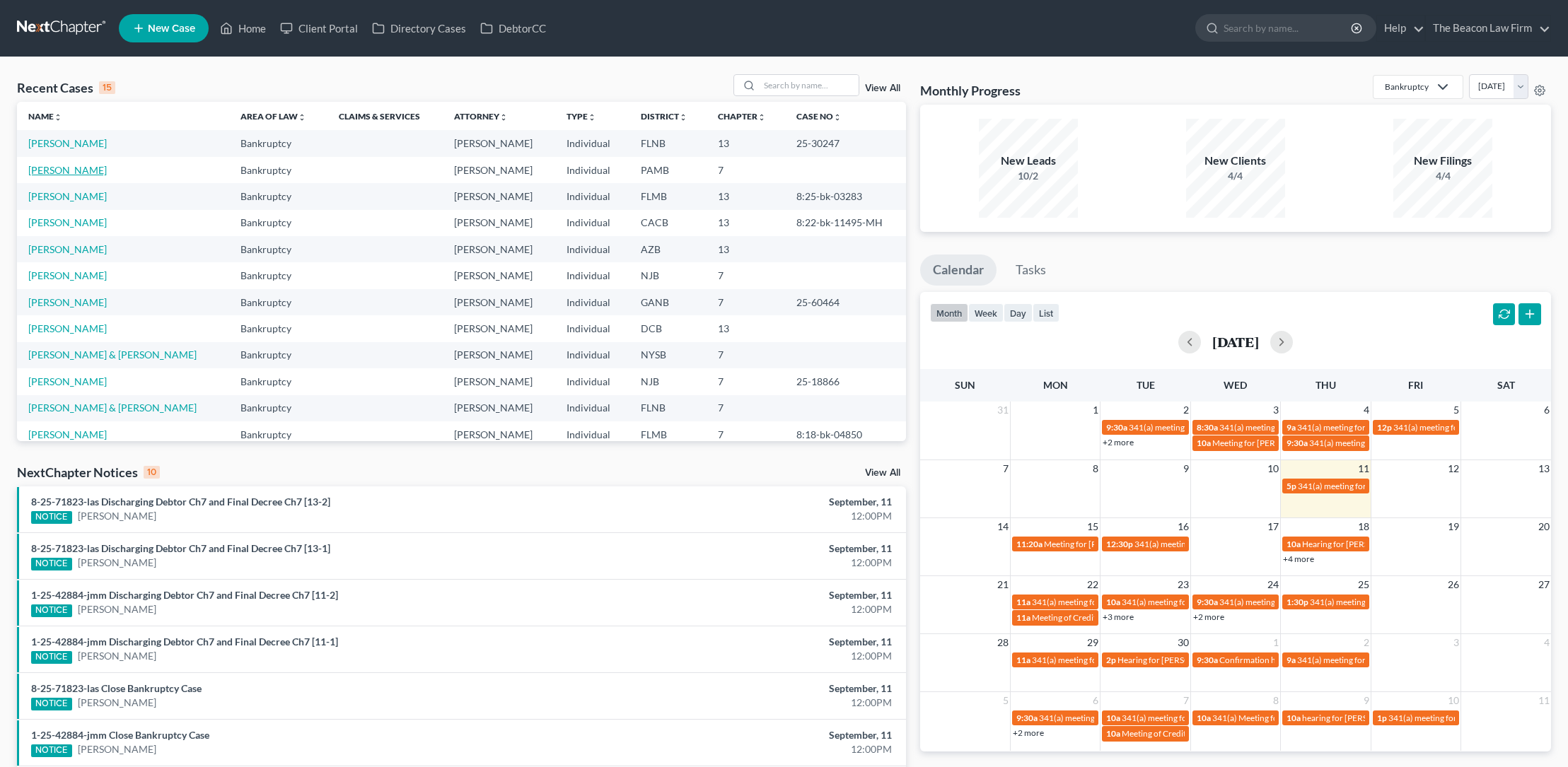
click at [70, 168] on link "[PERSON_NAME]" at bounding box center [67, 170] width 78 height 12
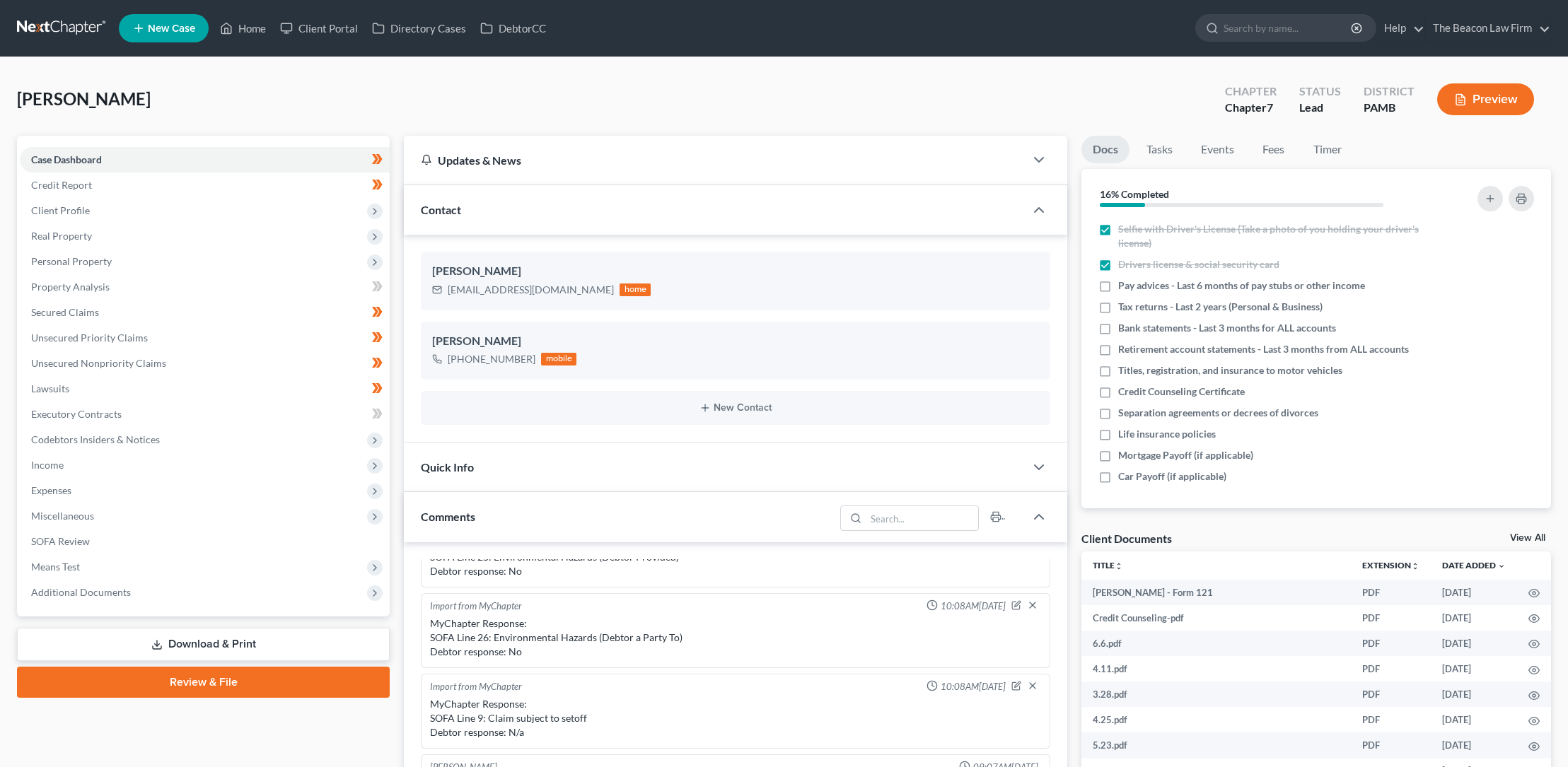
scroll to position [480, 0]
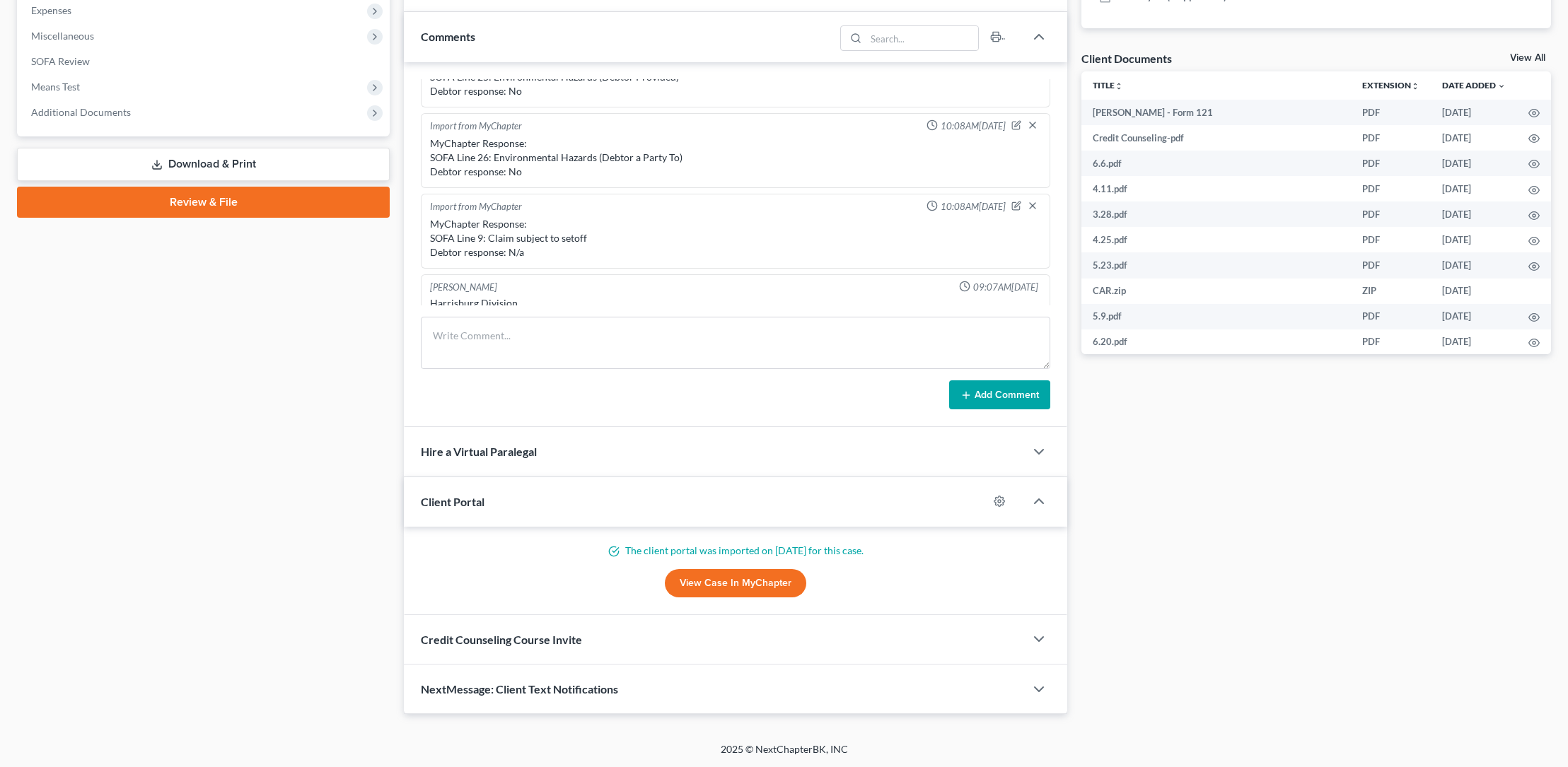
click at [192, 198] on link "Review & File" at bounding box center [203, 202] width 373 height 31
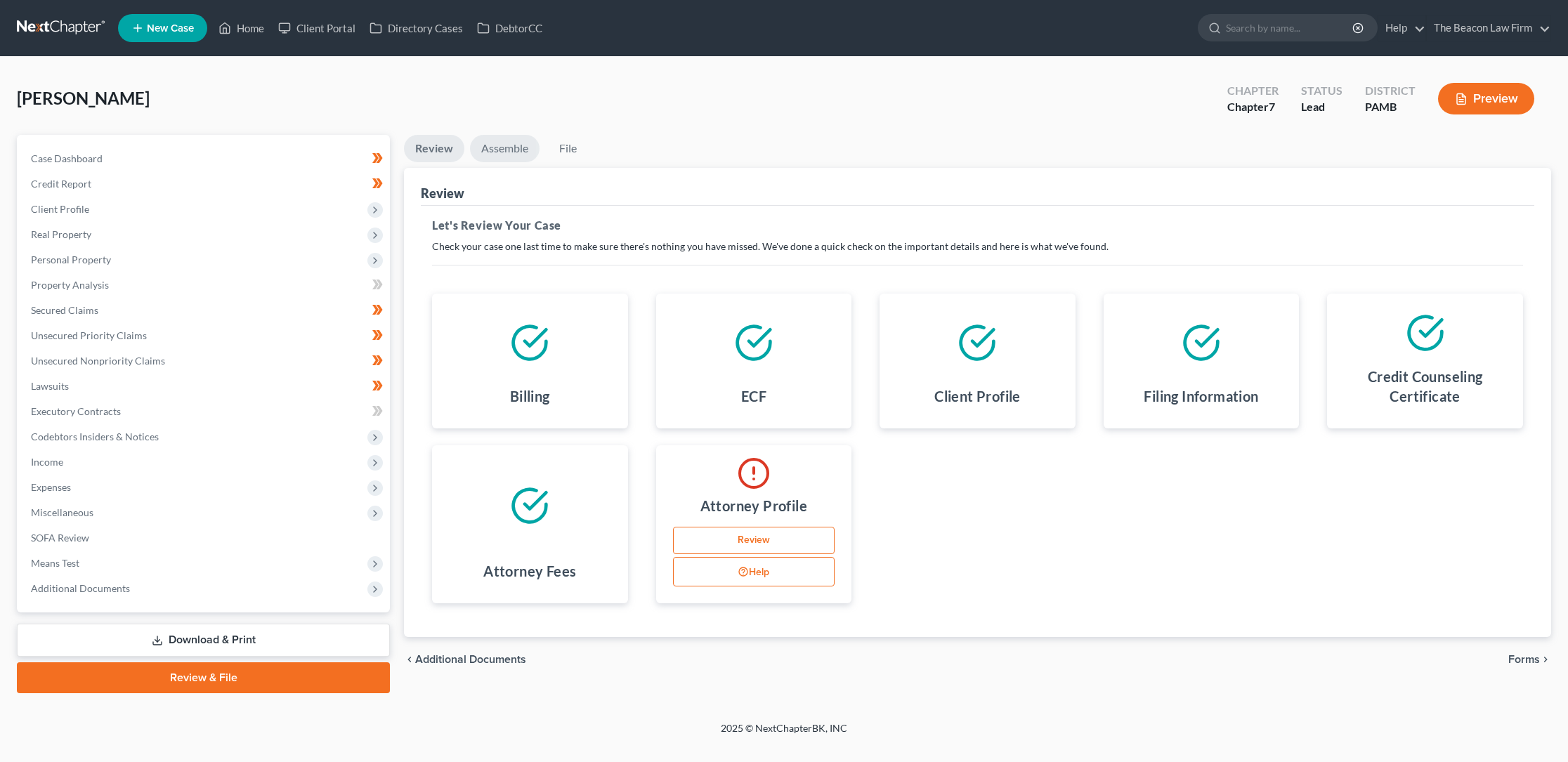
click at [511, 152] on link "Assemble" at bounding box center [505, 148] width 70 height 28
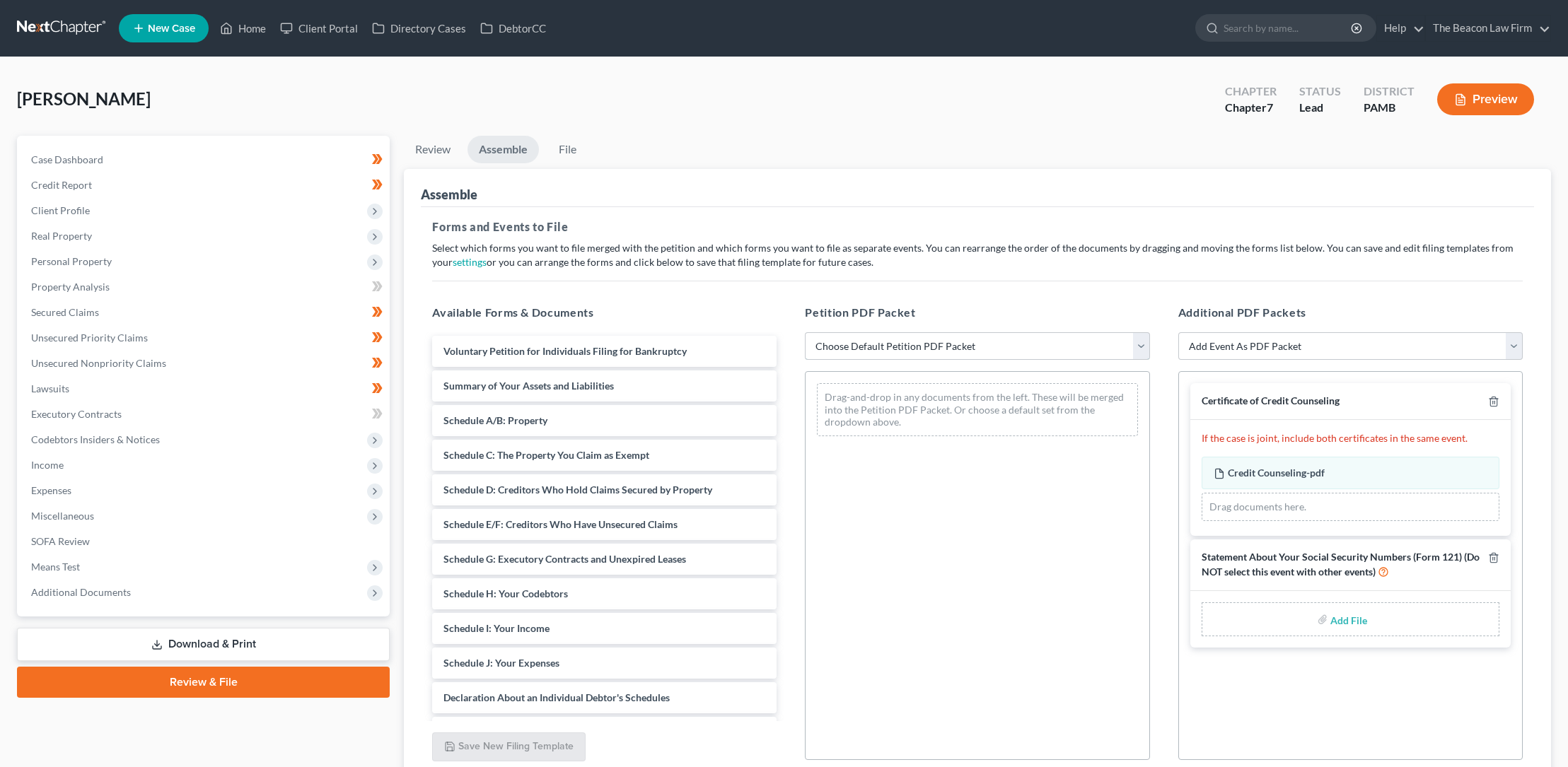
click at [868, 343] on select "Choose Default Petition PDF Packet Emergency Filing (Voluntary Petition and Cre…" at bounding box center [977, 346] width 344 height 29
select select "1"
click at [804, 332] on select "Choose Default Petition PDF Packet Emergency Filing (Voluntary Petition and Cre…" at bounding box center [977, 346] width 344 height 29
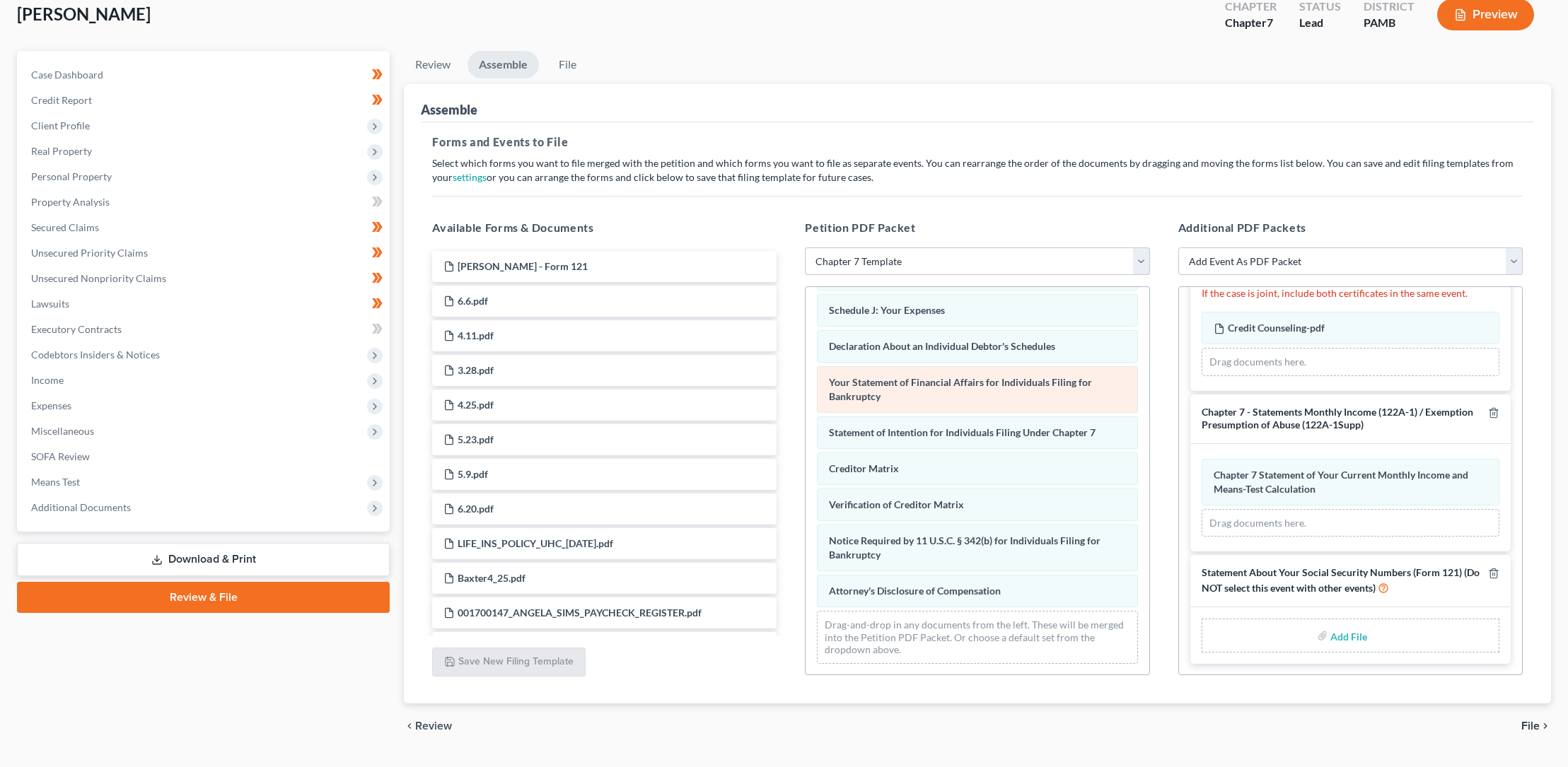
scroll to position [119, 0]
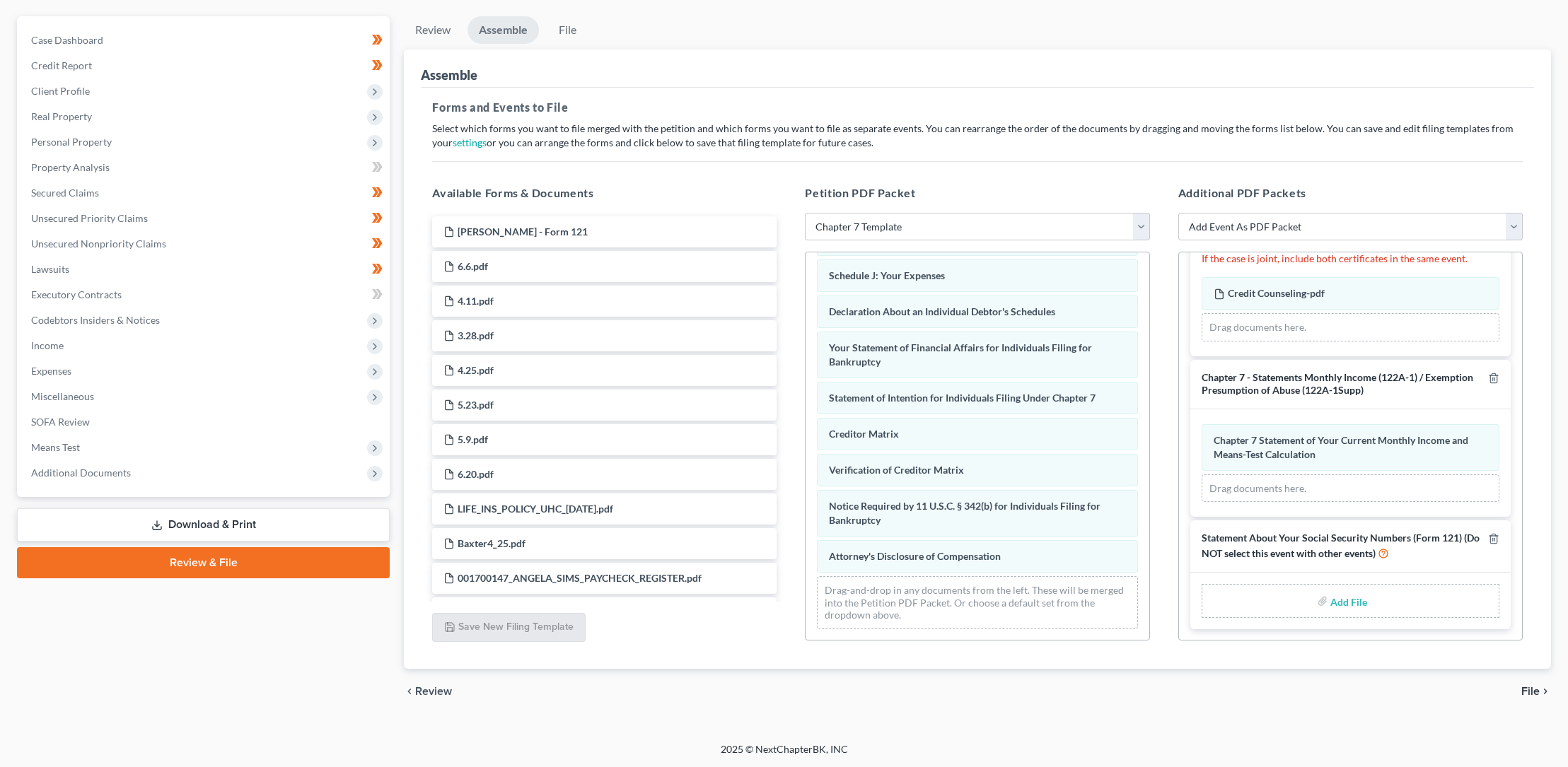
click at [1534, 689] on span "File" at bounding box center [1530, 691] width 18 height 11
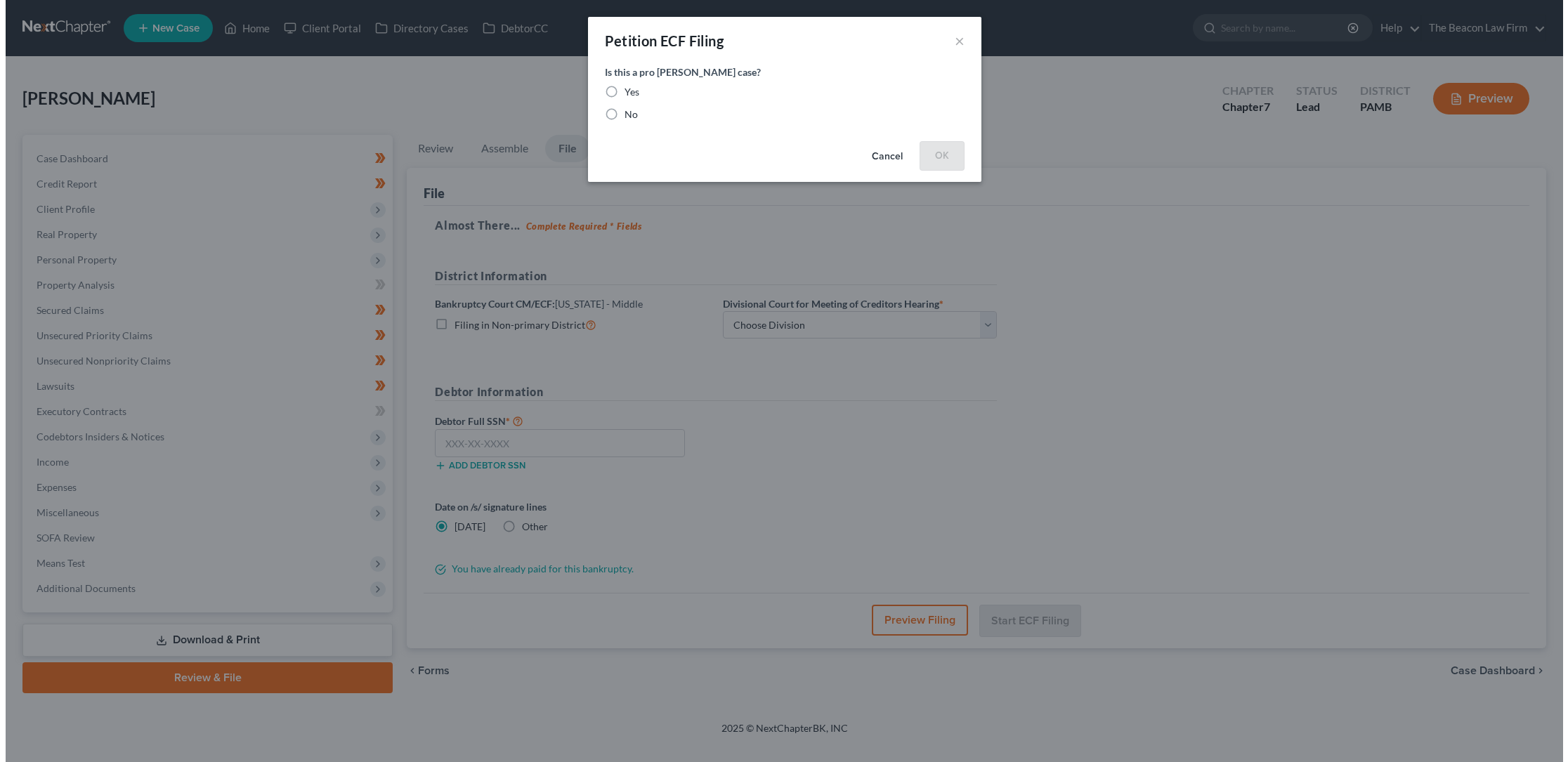
scroll to position [0, 0]
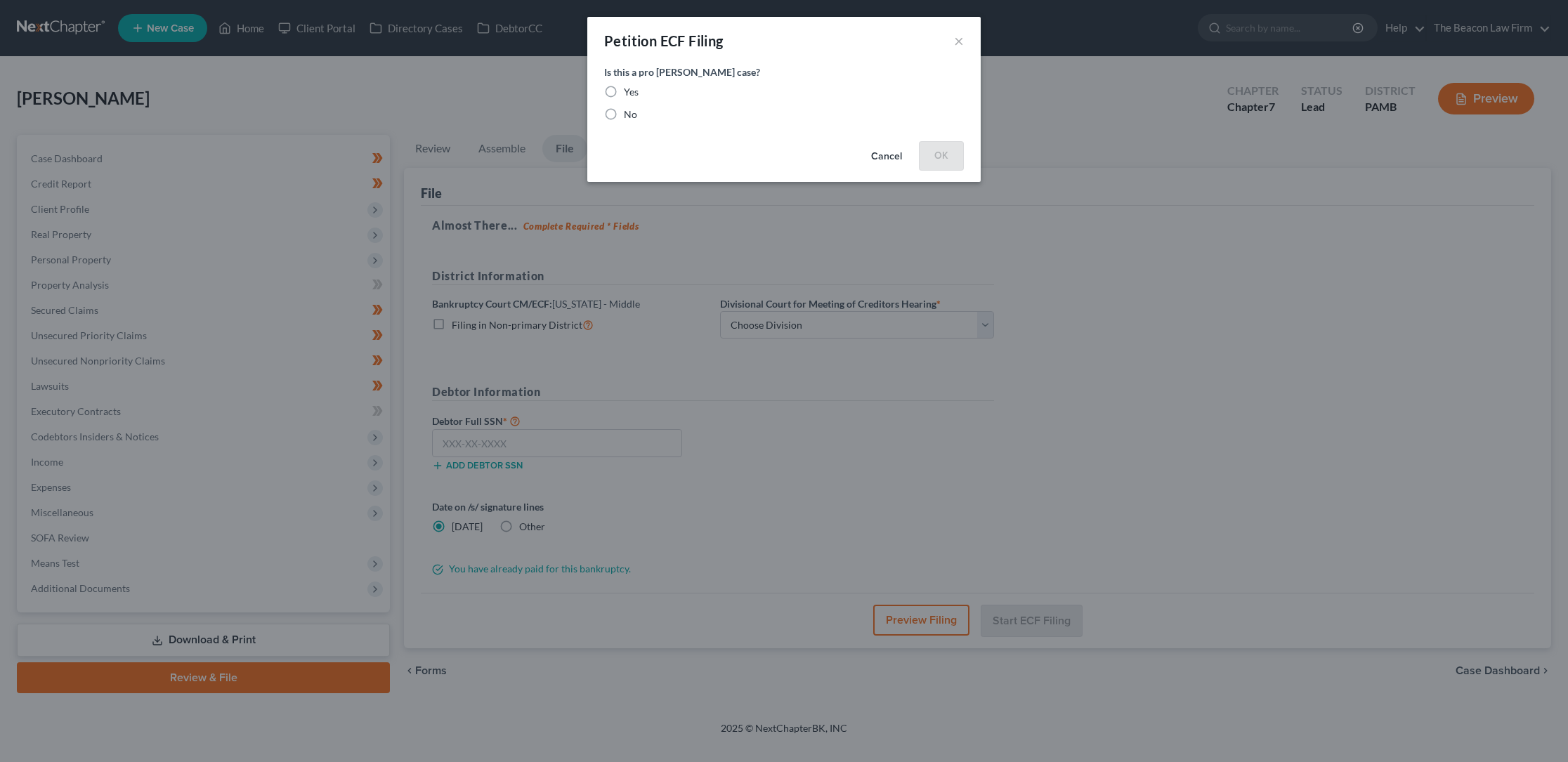
click at [624, 116] on label "No" at bounding box center [631, 114] width 13 height 14
click at [630, 116] on input "No" at bounding box center [634, 112] width 9 height 9
radio input "true"
click at [943, 152] on button "OK" at bounding box center [942, 155] width 45 height 28
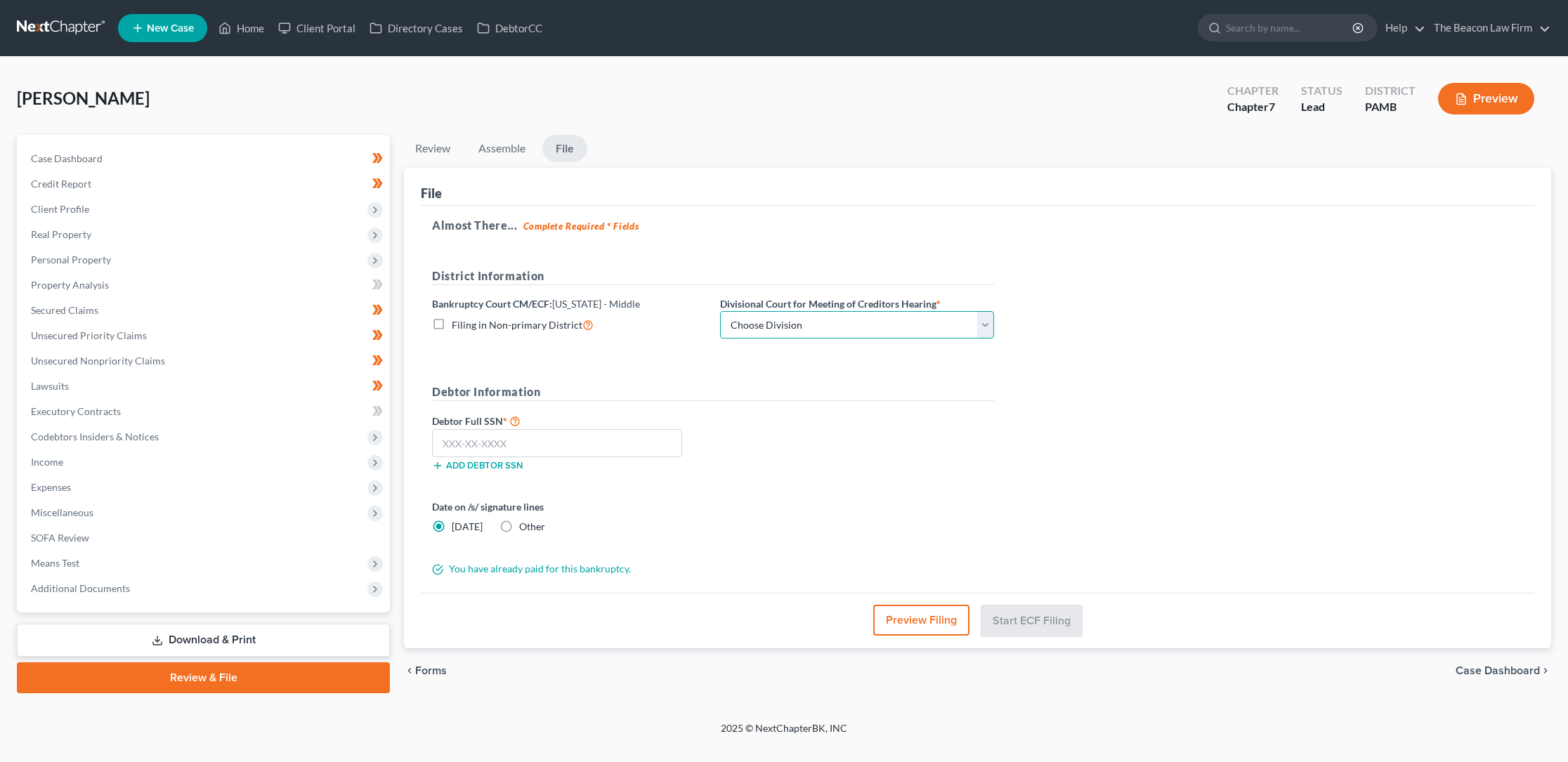
click at [829, 326] on select "Choose Division [GEOGRAPHIC_DATA] [PERSON_NAME] Williamsport [GEOGRAPHIC_DATA]/…" at bounding box center [857, 325] width 274 height 28
select select "0"
click at [720, 311] on select "Choose Division [GEOGRAPHIC_DATA] [PERSON_NAME] Williamsport [GEOGRAPHIC_DATA]/…" at bounding box center [857, 325] width 274 height 28
click at [446, 443] on input "text" at bounding box center [557, 443] width 250 height 28
type input "191-58-1228"
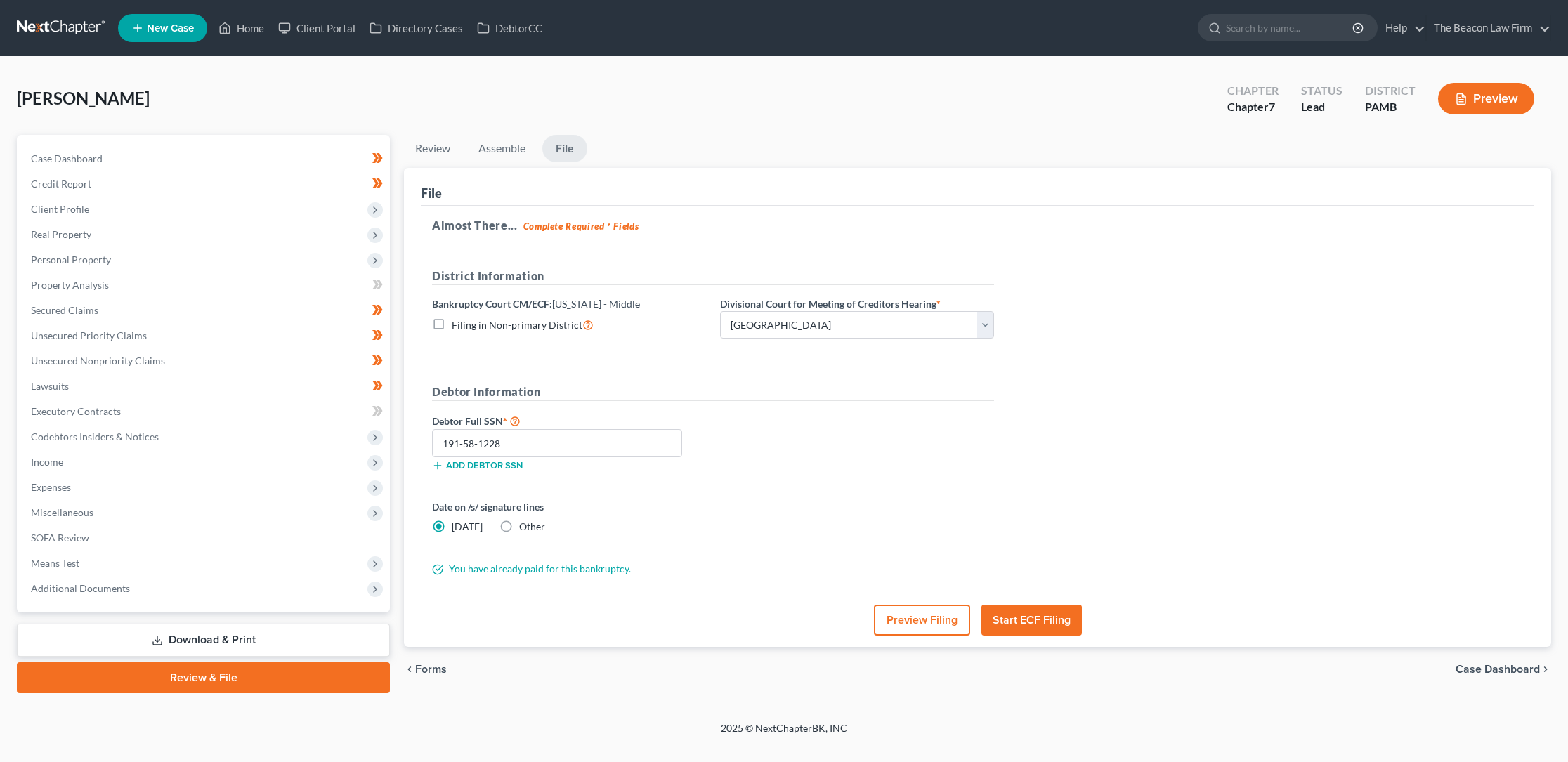
click at [1017, 617] on button "Start ECF Filing" at bounding box center [1032, 620] width 100 height 31
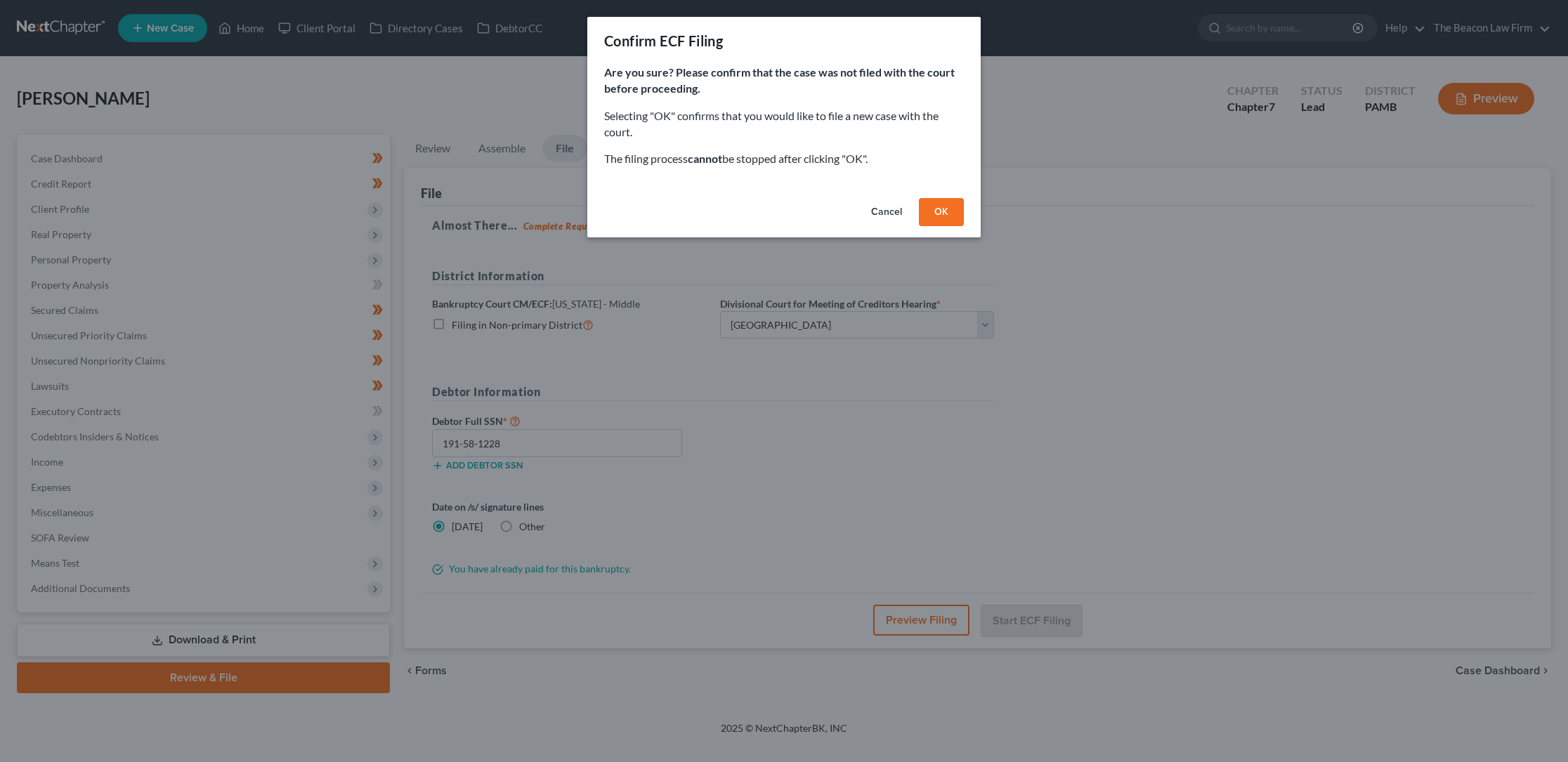
click at [942, 210] on button "OK" at bounding box center [942, 212] width 45 height 28
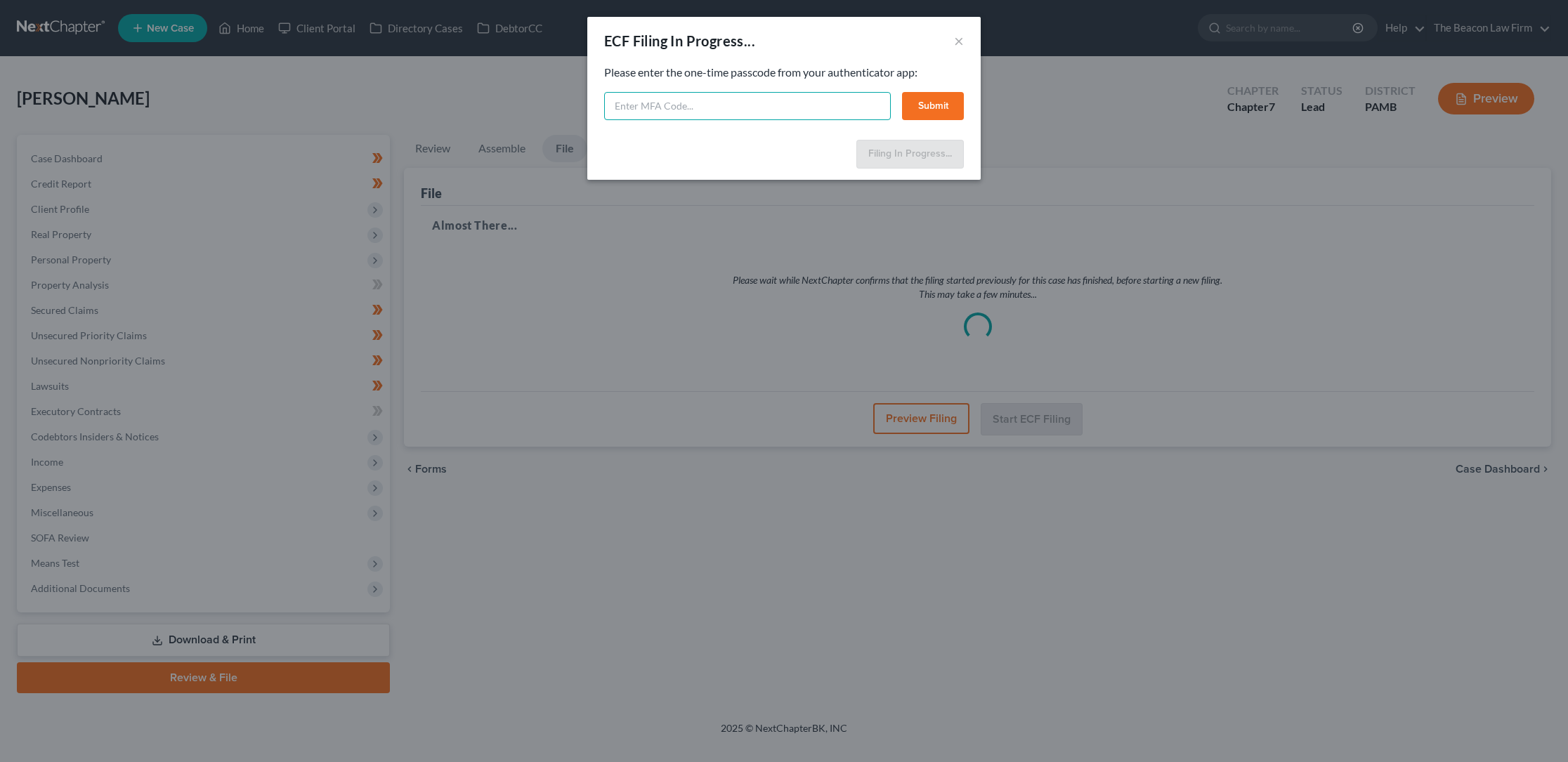
click at [648, 105] on input "text" at bounding box center [748, 106] width 287 height 28
type input "144281"
click at [937, 102] on button "Submit" at bounding box center [932, 106] width 62 height 28
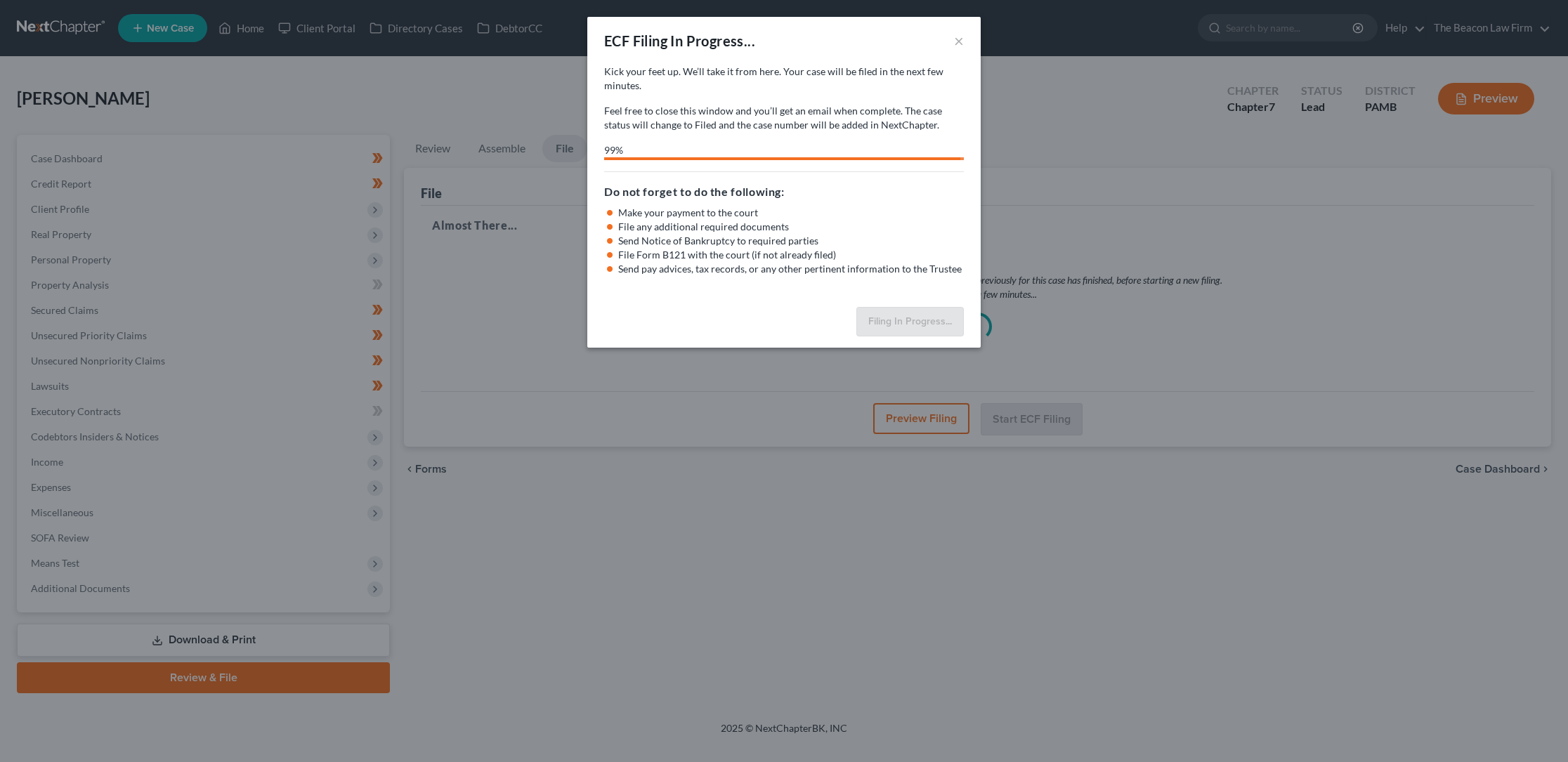
select select "0"
